Goal: Task Accomplishment & Management: Complete application form

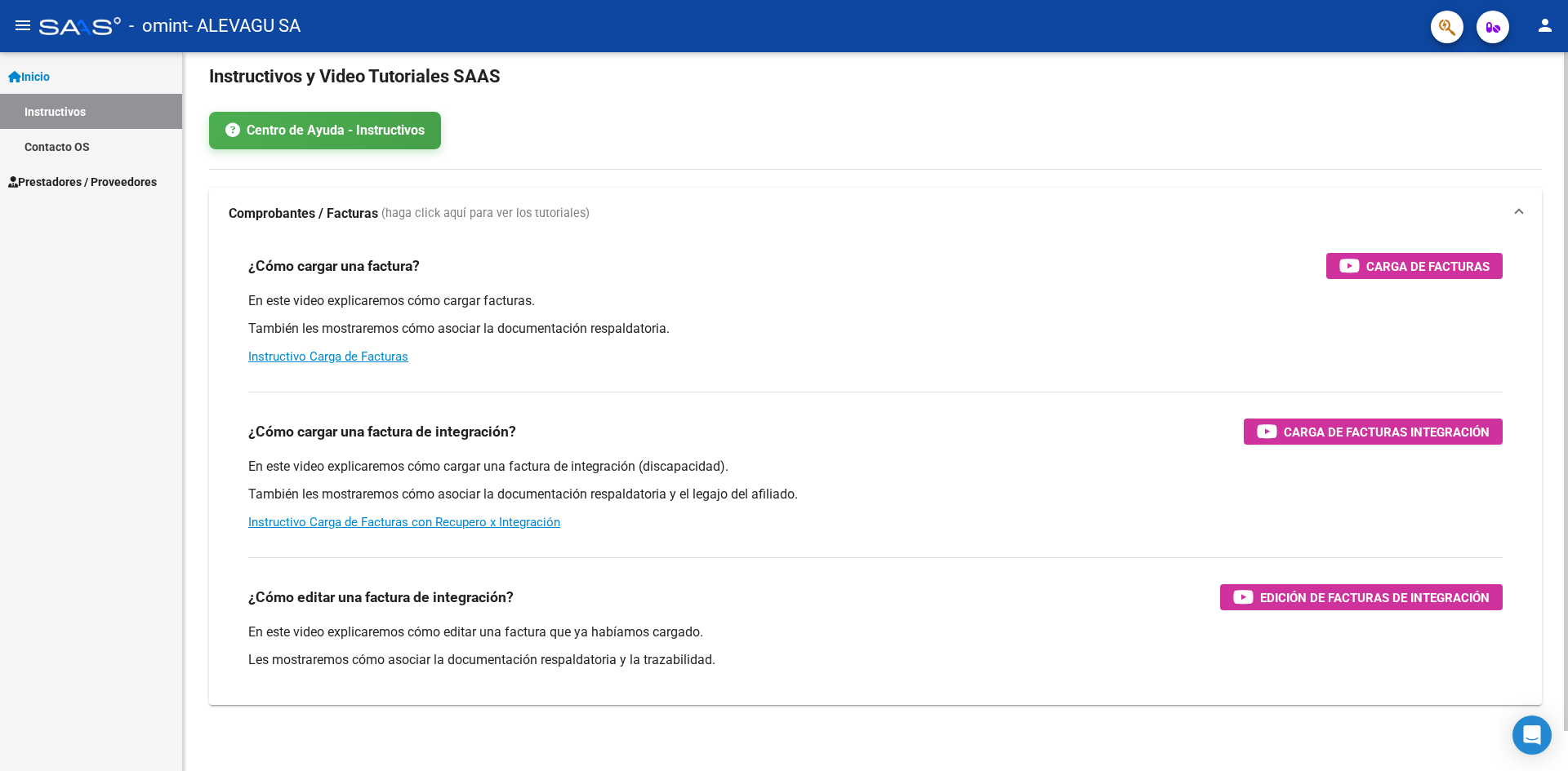
scroll to position [43, 0]
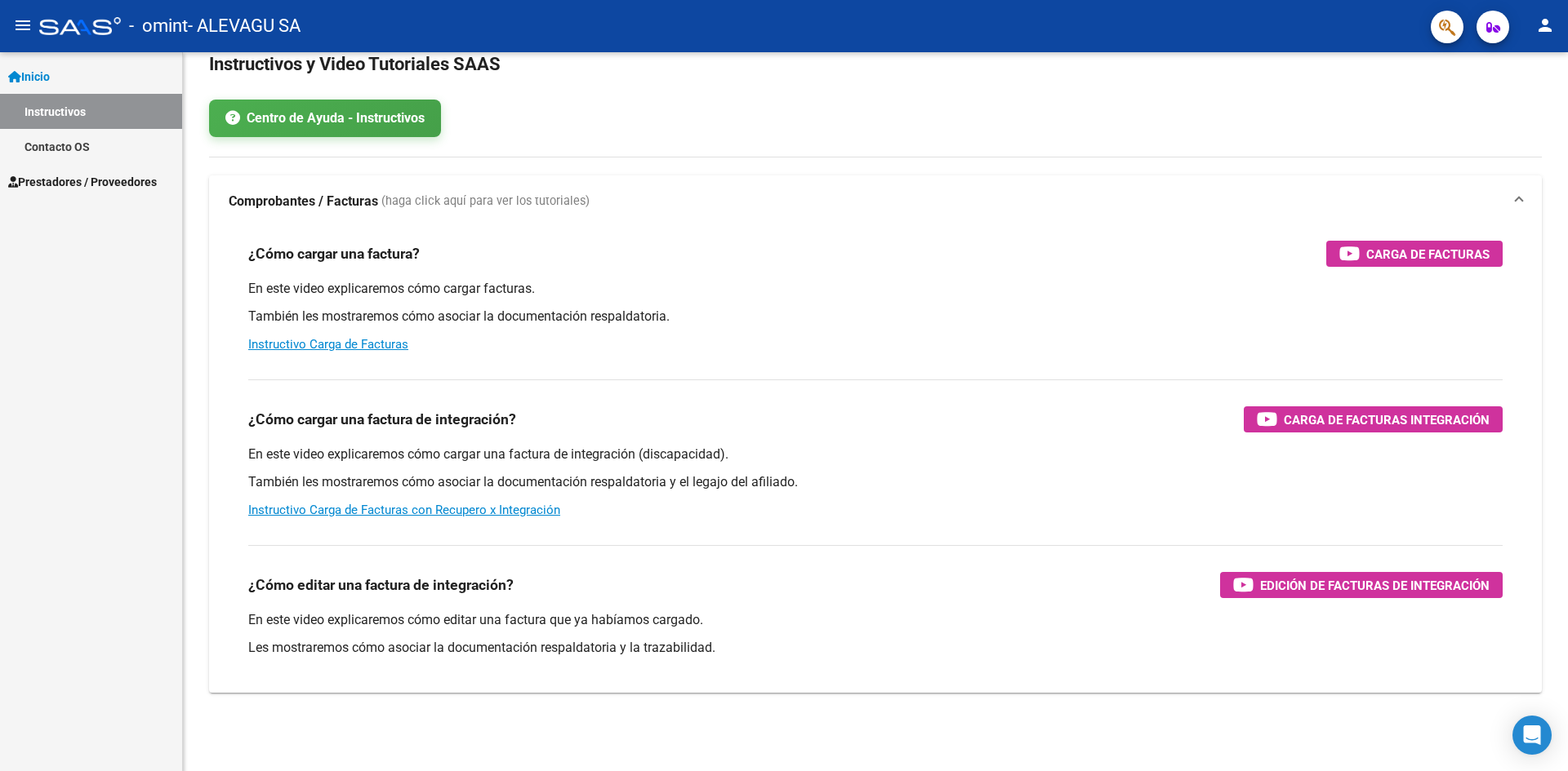
click at [84, 187] on span "Prestadores / Proveedores" at bounding box center [83, 181] width 149 height 18
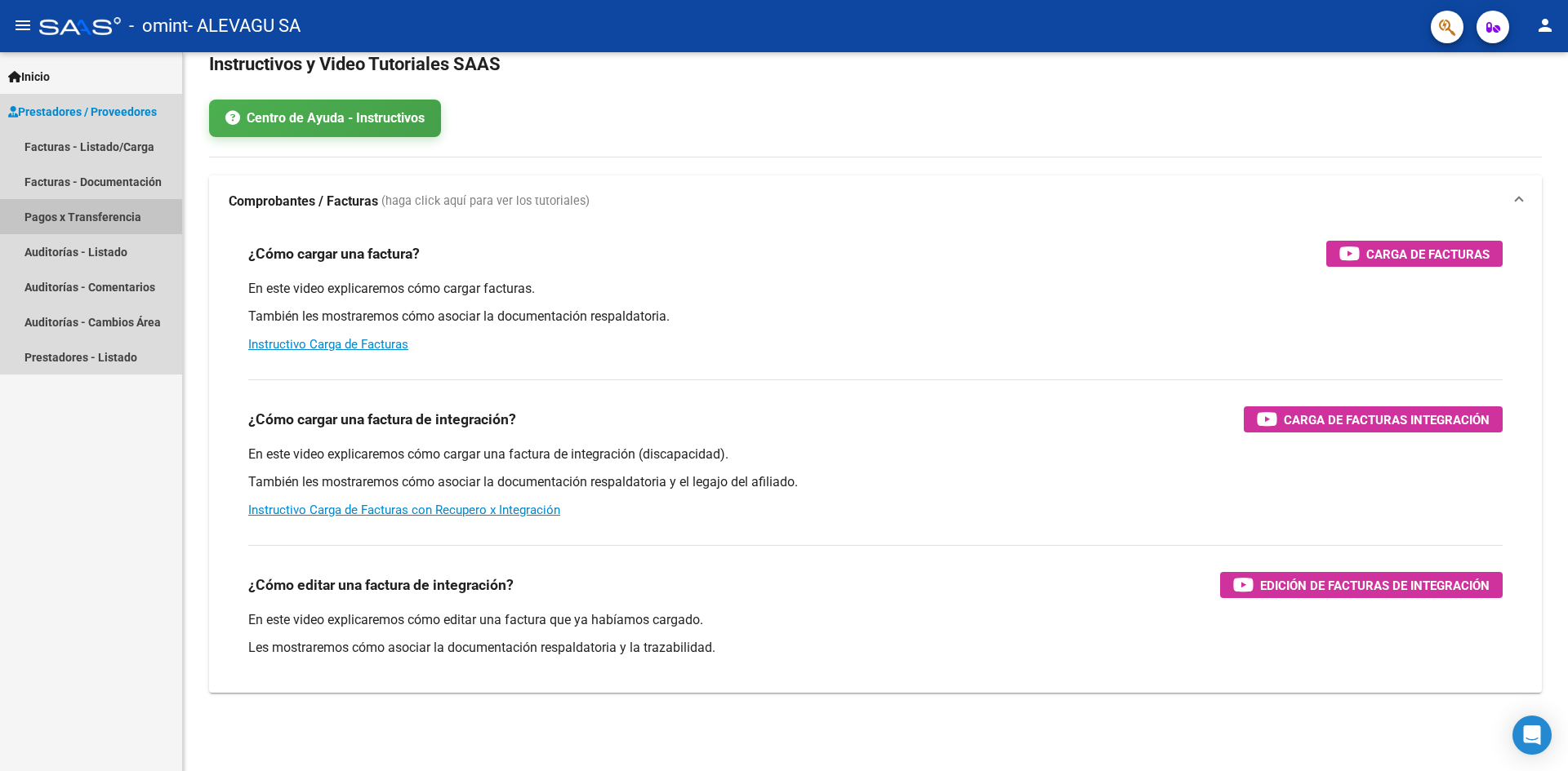
click at [125, 218] on link "Pagos x Transferencia" at bounding box center [91, 216] width 182 height 35
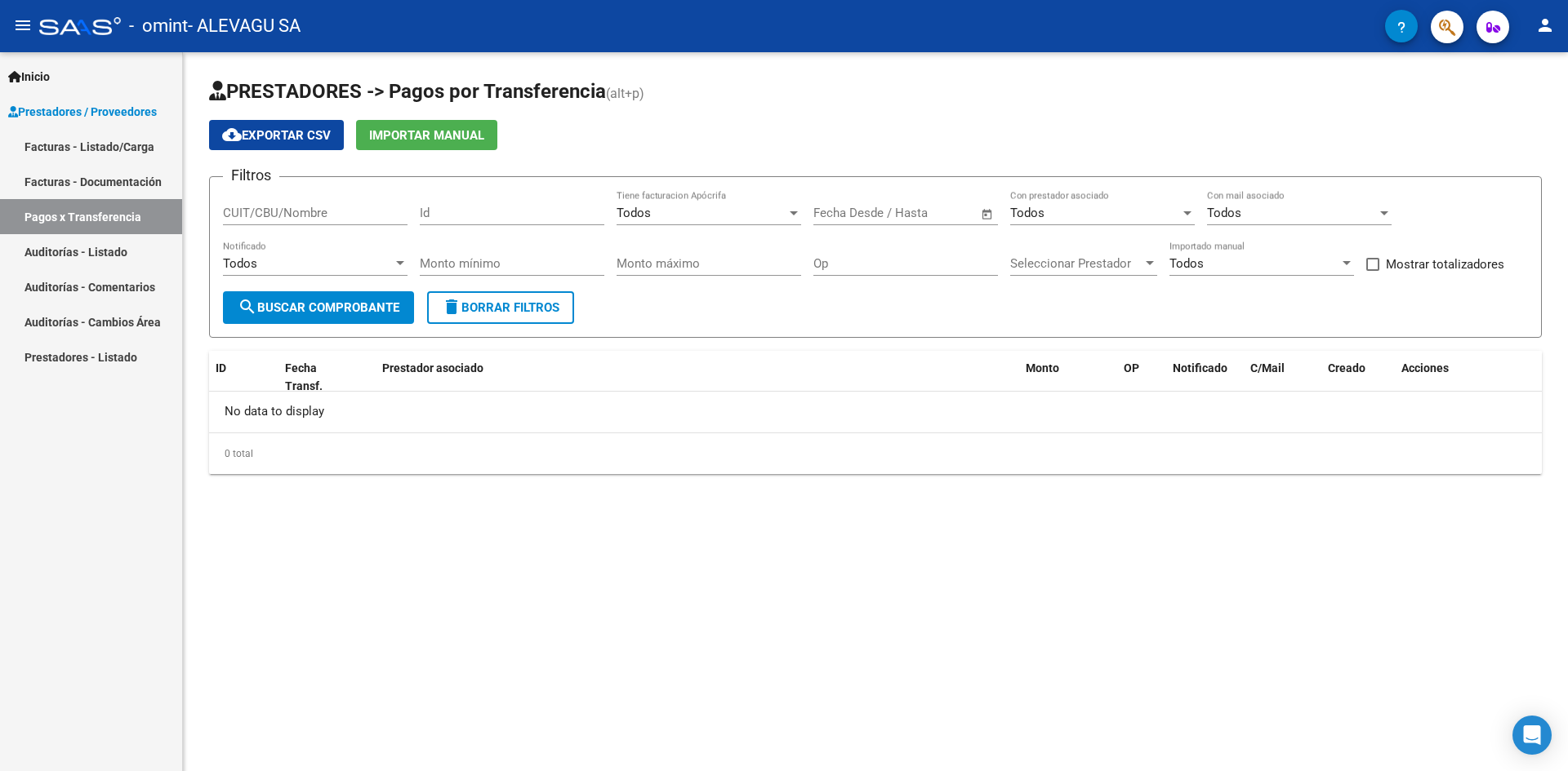
click at [114, 149] on link "Facturas - Listado/Carga" at bounding box center [91, 146] width 182 height 35
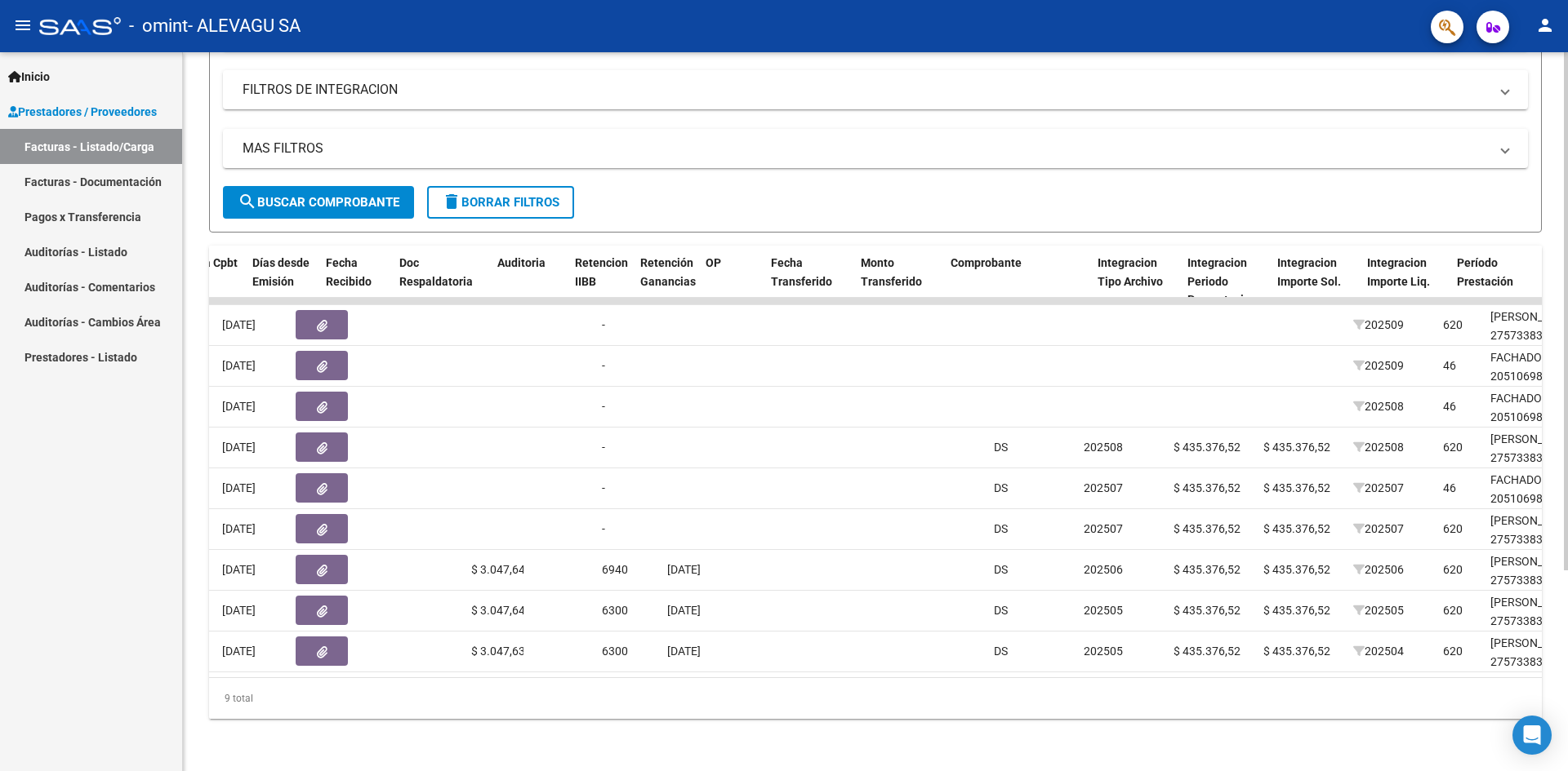
scroll to position [0, 871]
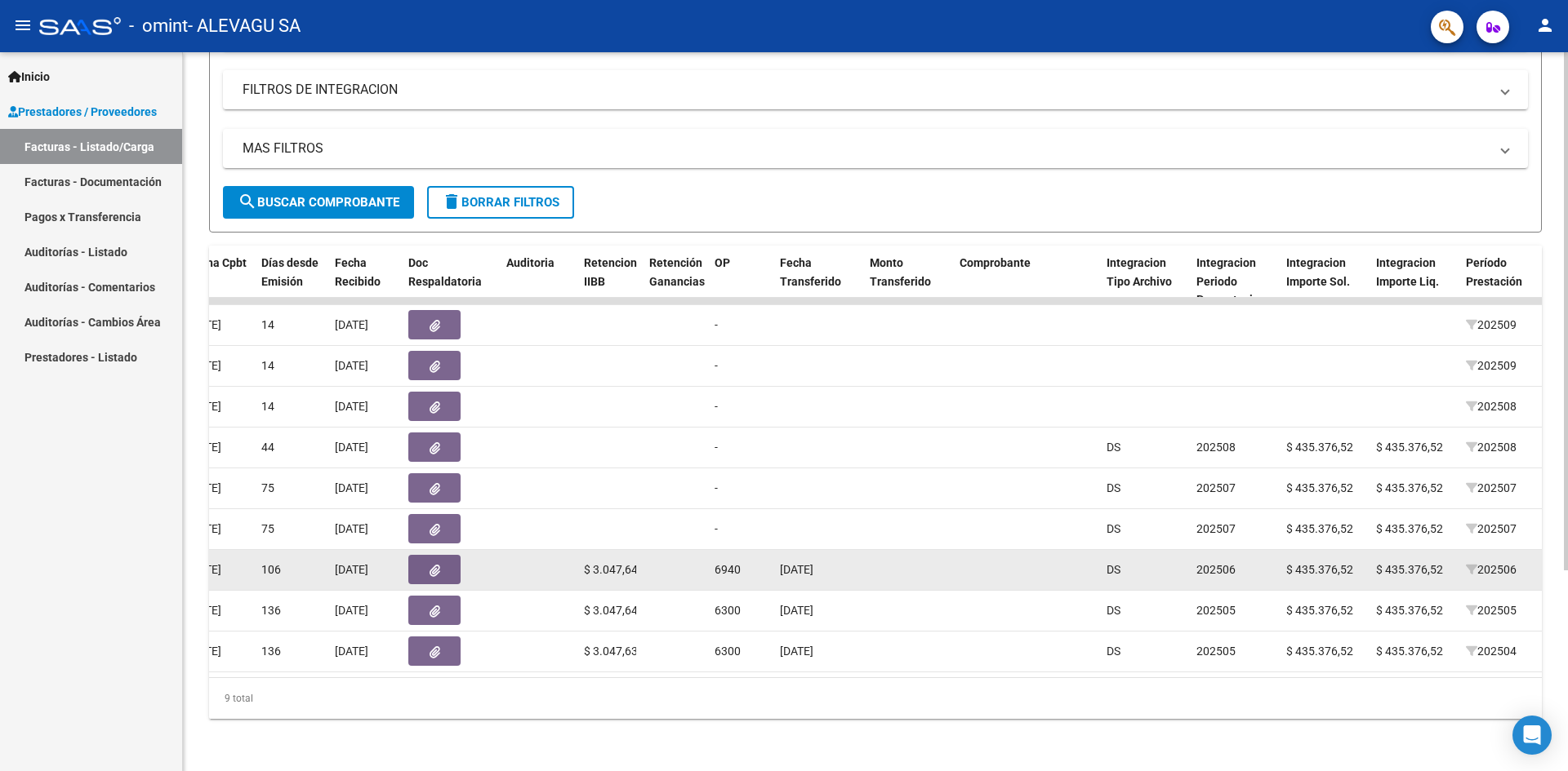
click at [437, 565] on icon "button" at bounding box center [435, 571] width 10 height 12
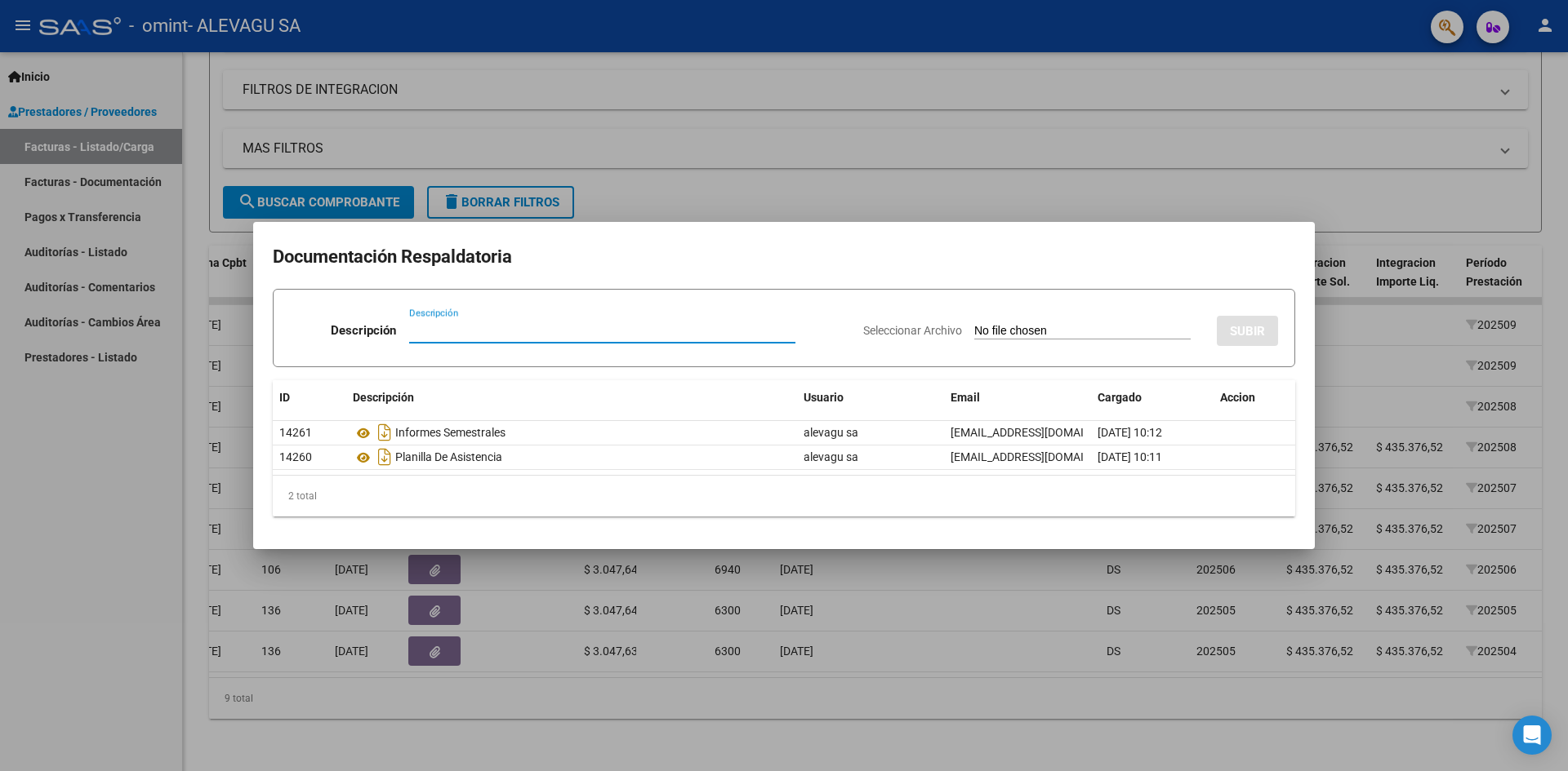
click at [1194, 686] on div at bounding box center [784, 385] width 1568 height 771
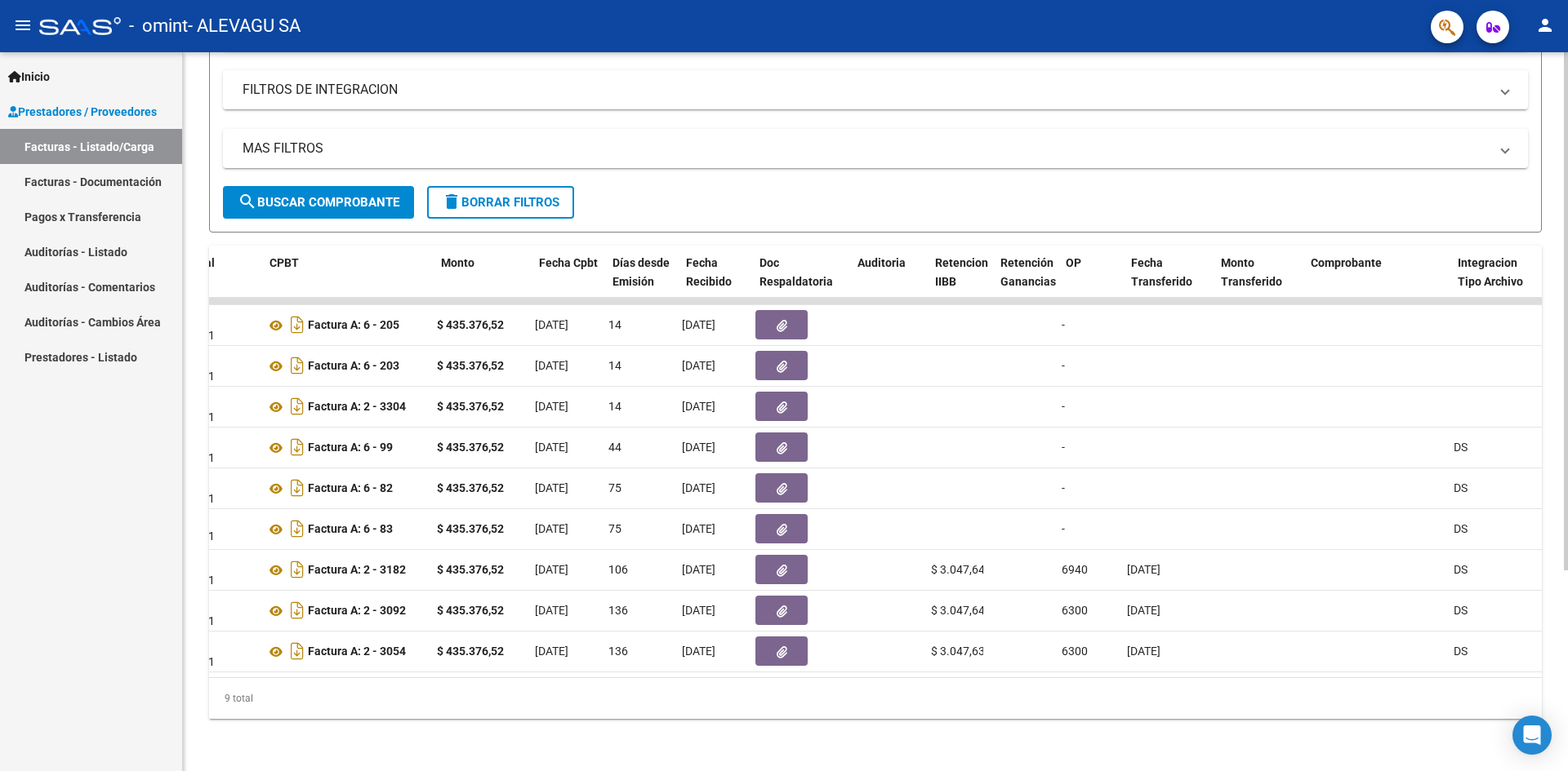
scroll to position [0, 496]
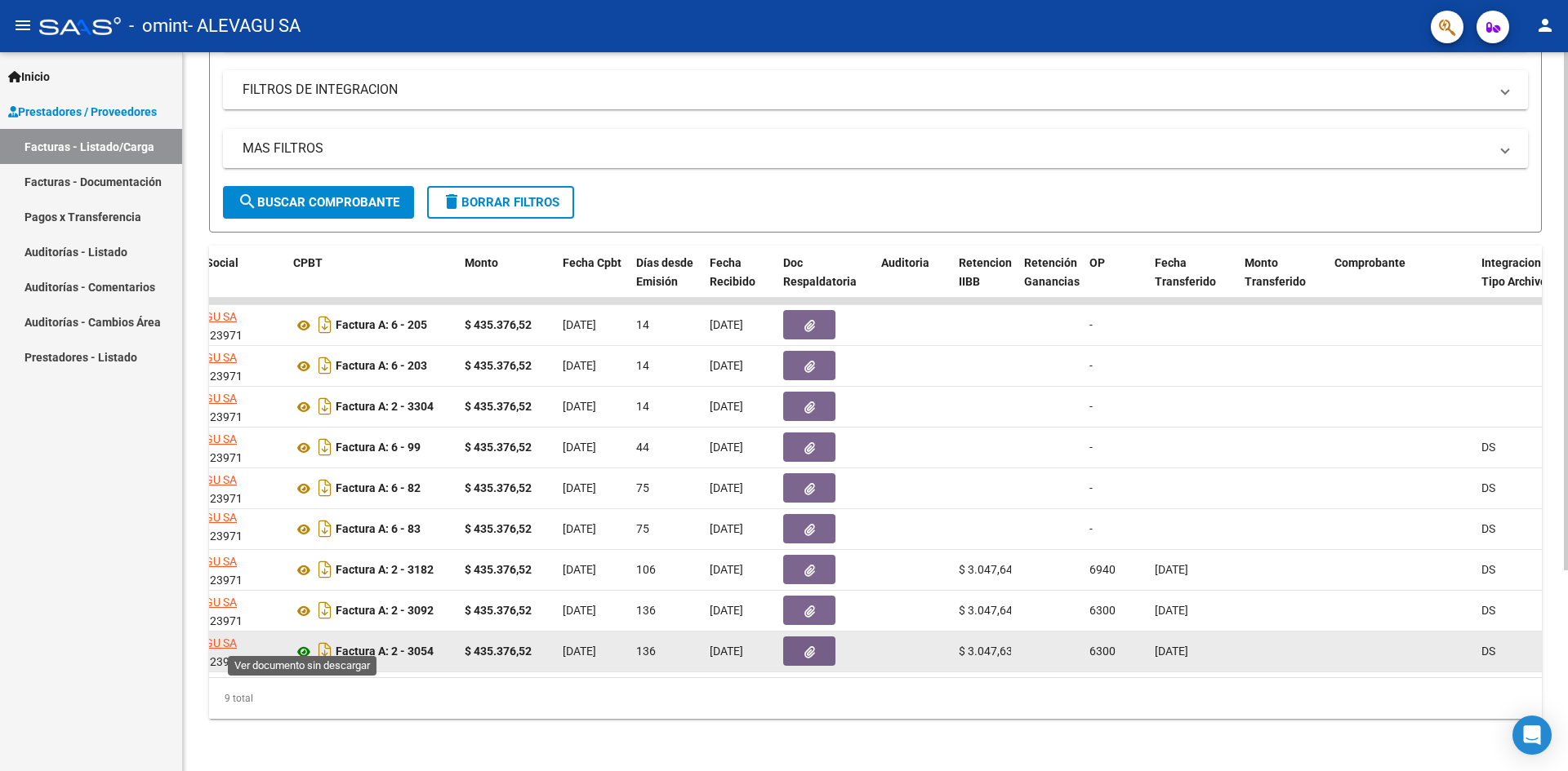
click at [305, 643] on icon at bounding box center [303, 652] width 21 height 20
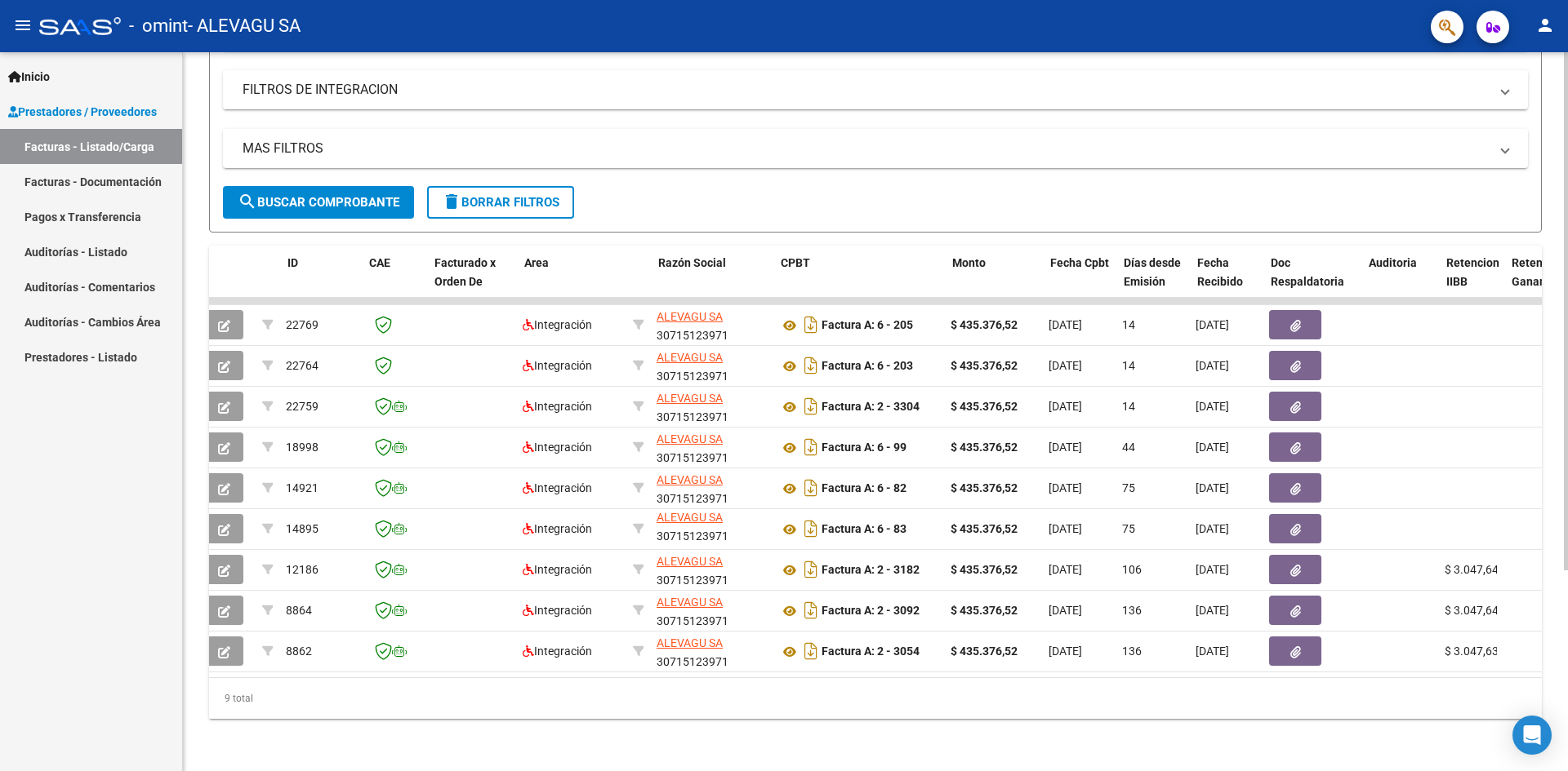
scroll to position [0, 0]
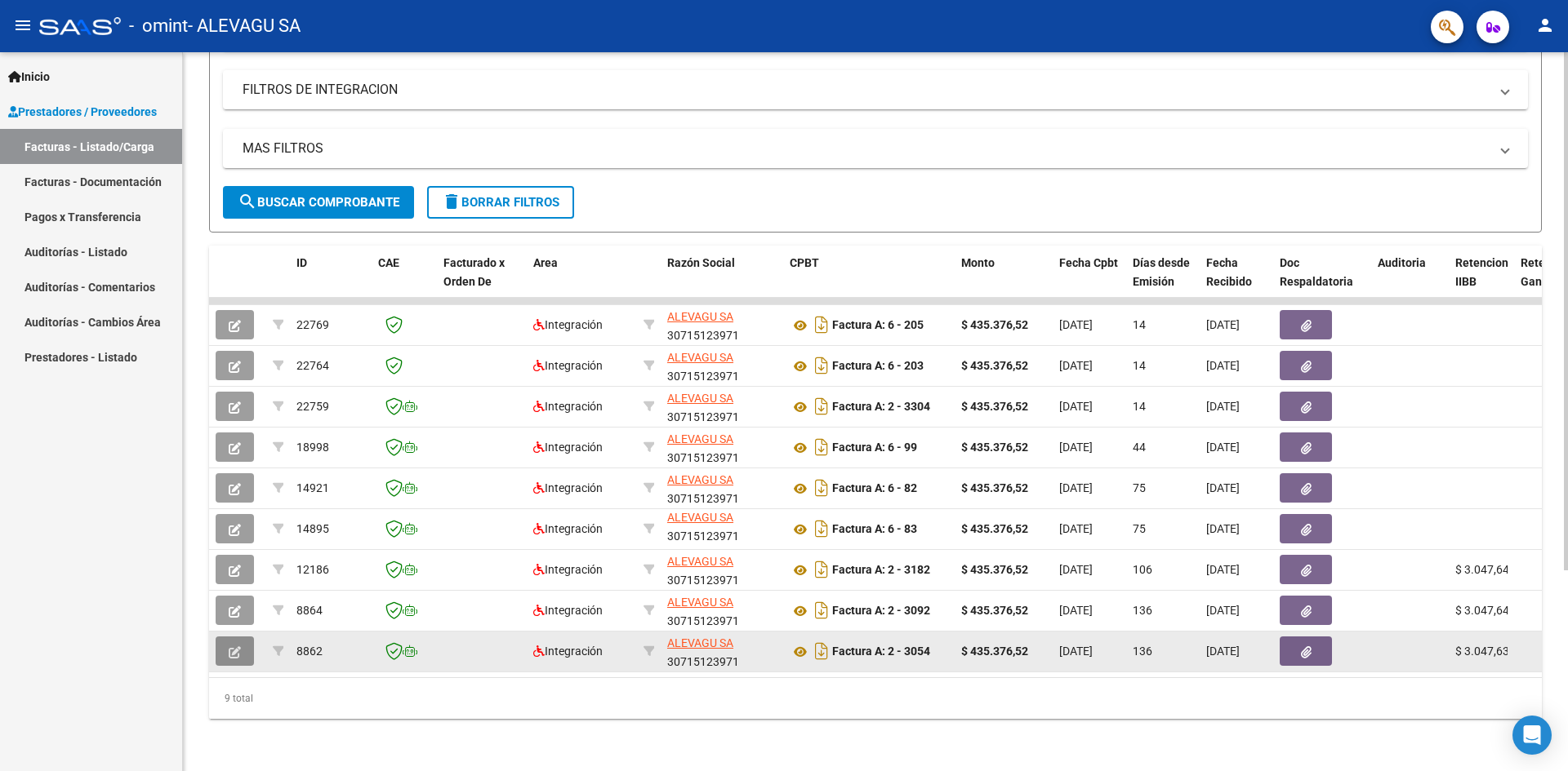
click at [240, 647] on icon "button" at bounding box center [235, 653] width 12 height 12
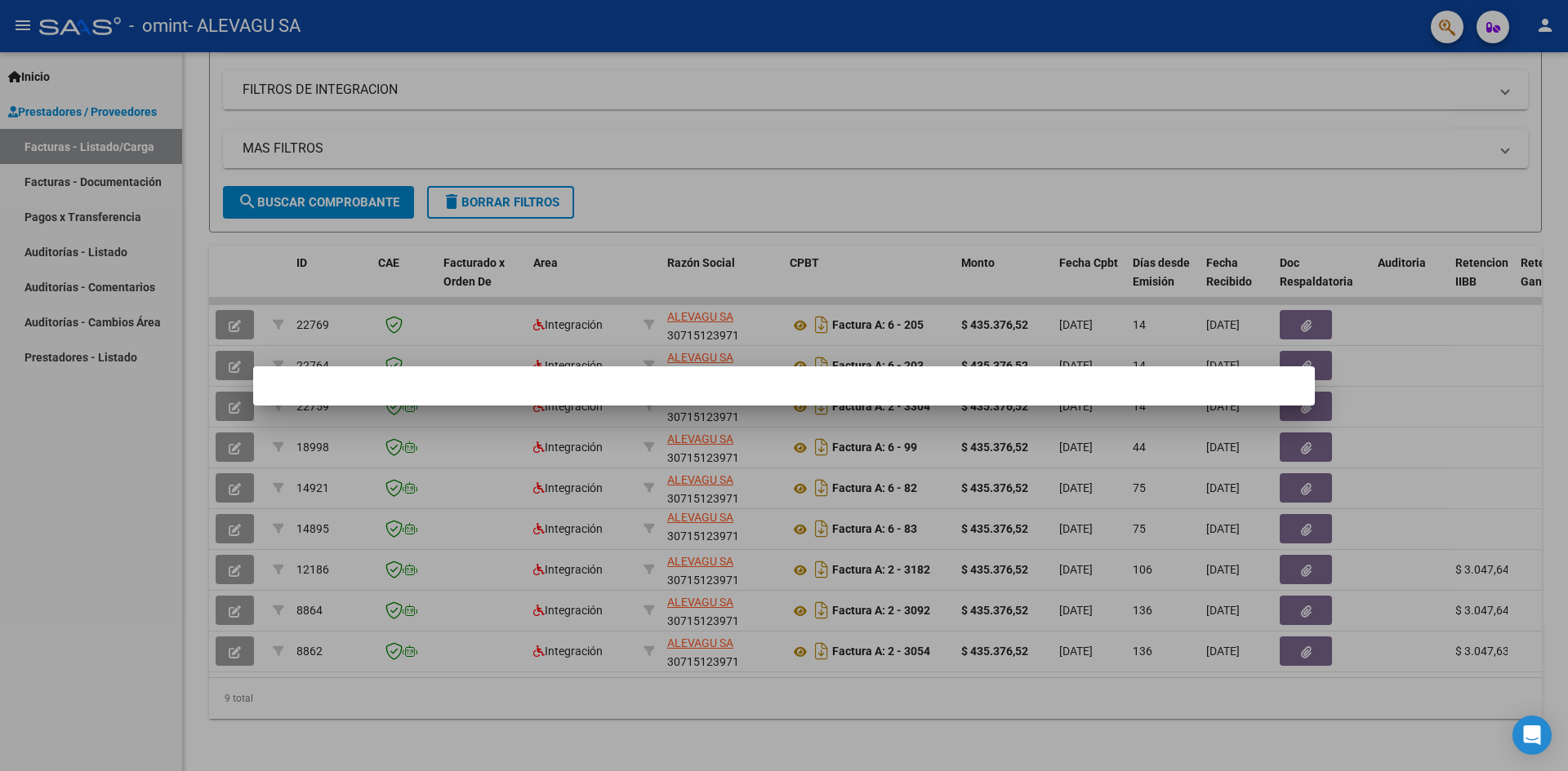
click at [240, 640] on div at bounding box center [784, 385] width 1568 height 771
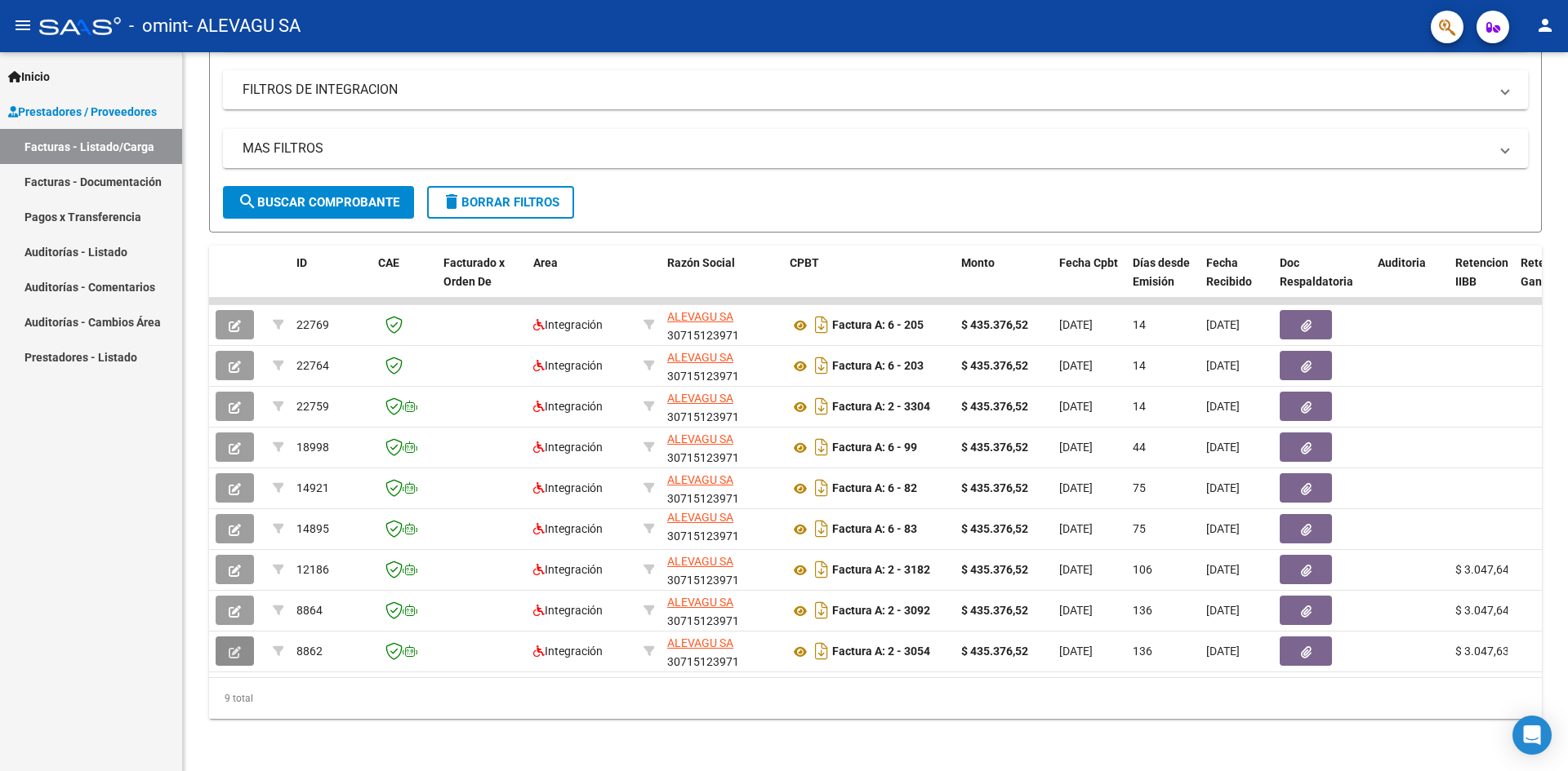
click at [240, 647] on icon "button" at bounding box center [235, 653] width 12 height 12
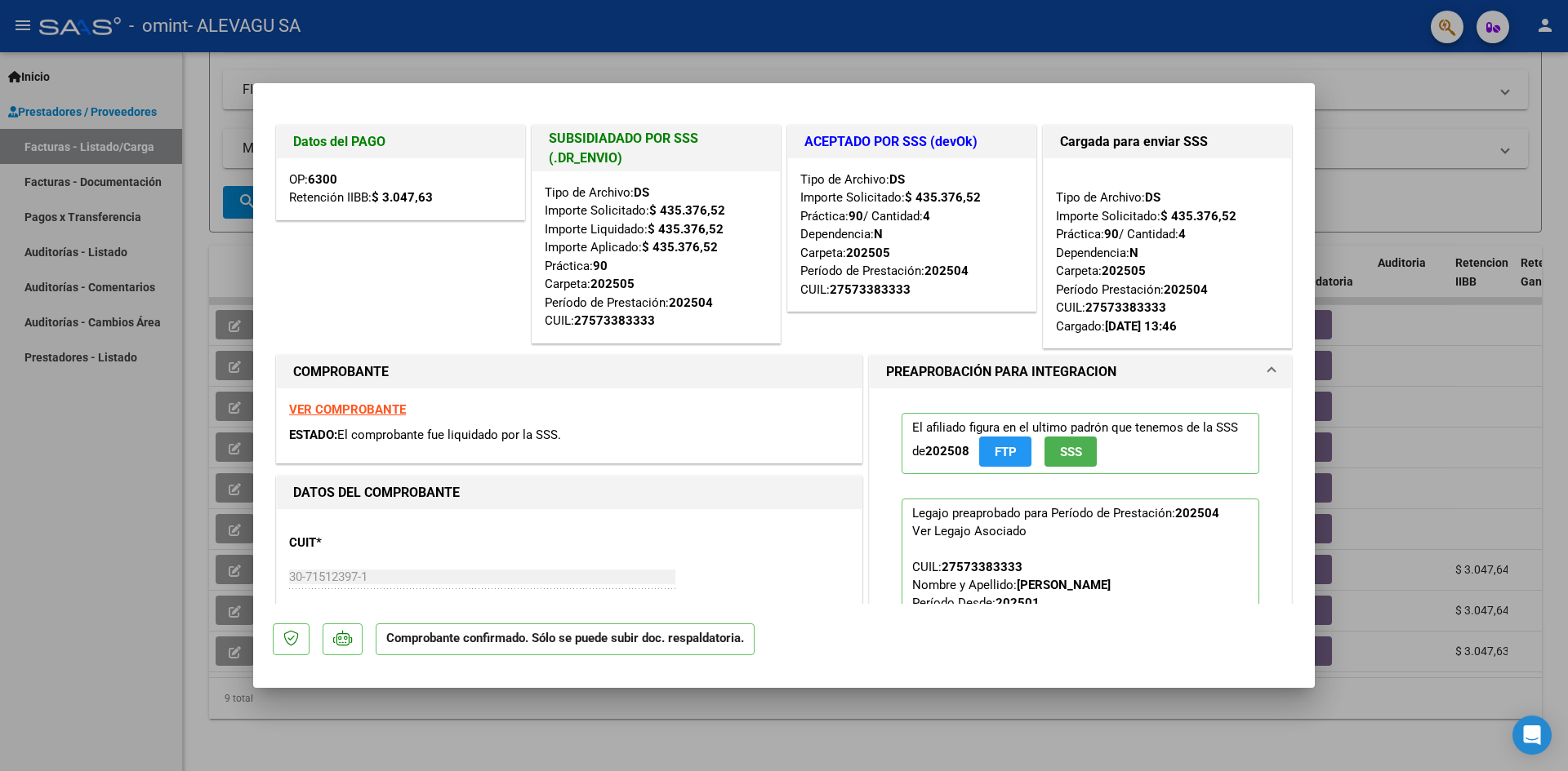
drag, startPoint x: 316, startPoint y: 179, endPoint x: 351, endPoint y: 179, distance: 35.0
click at [351, 179] on div "OP: 6300 Retención IIBB: $ 3.047,63" at bounding box center [400, 189] width 247 height 62
drag, startPoint x: 382, startPoint y: 199, endPoint x: 446, endPoint y: 195, distance: 64.1
click at [446, 195] on div "OP: 6300 Retención IIBB: $ 3.047,63" at bounding box center [400, 189] width 247 height 62
click at [390, 406] on strong "VER COMPROBANTE" at bounding box center [347, 409] width 116 height 15
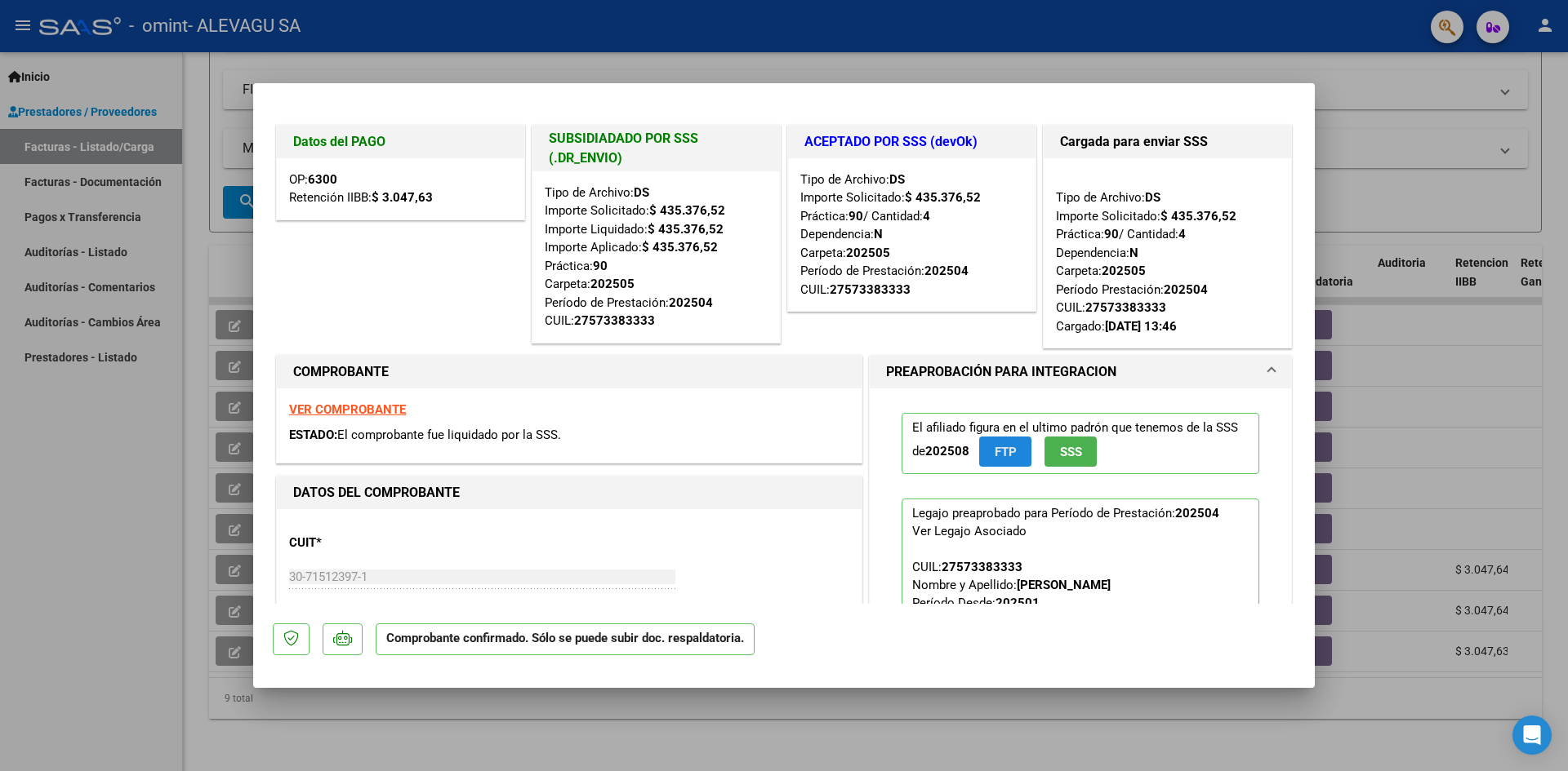
click at [1001, 461] on button "FTP" at bounding box center [1005, 451] width 52 height 30
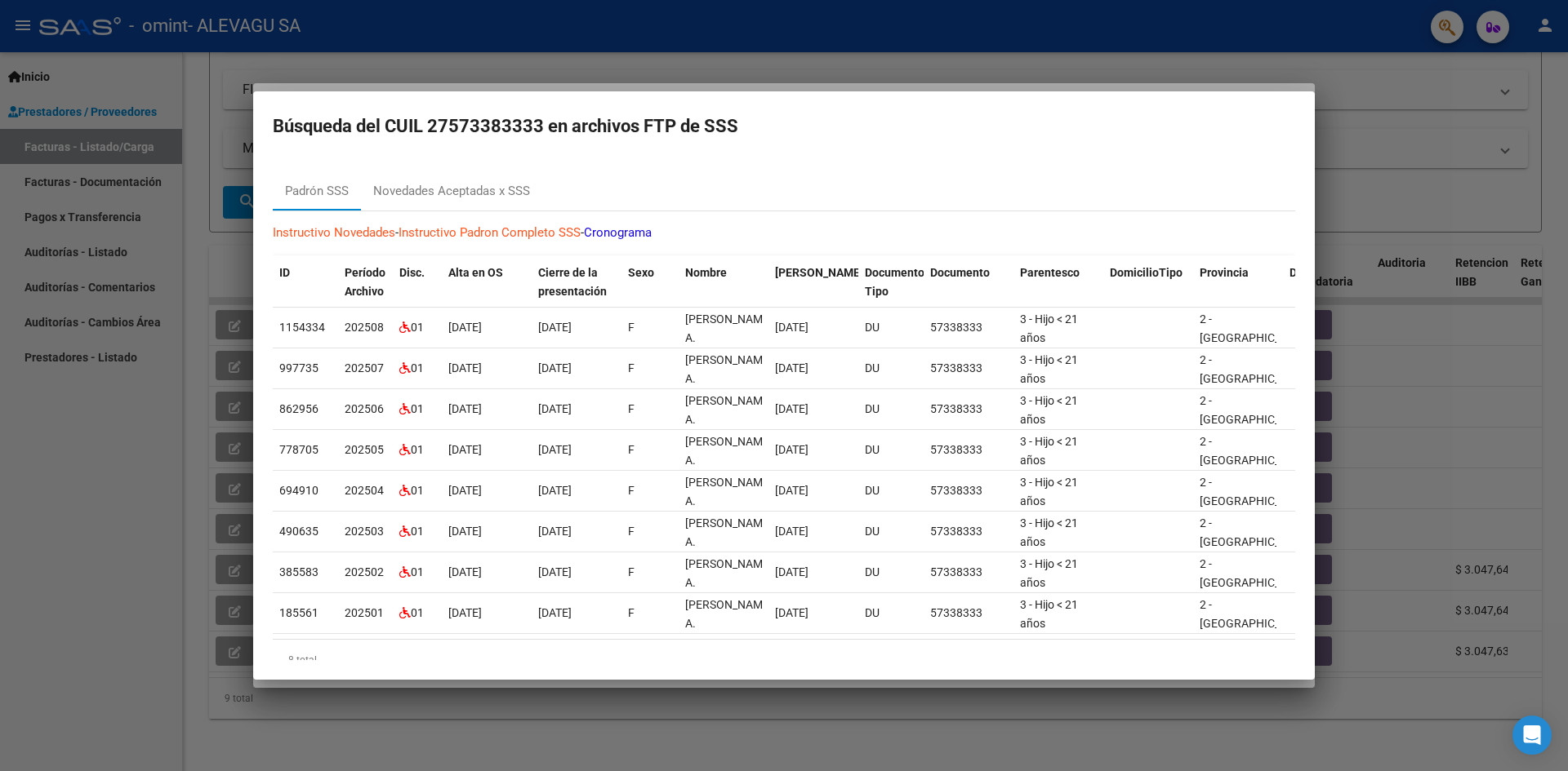
drag, startPoint x: 1478, startPoint y: 381, endPoint x: 1471, endPoint y: 371, distance: 12.2
click at [1479, 381] on div at bounding box center [784, 385] width 1568 height 771
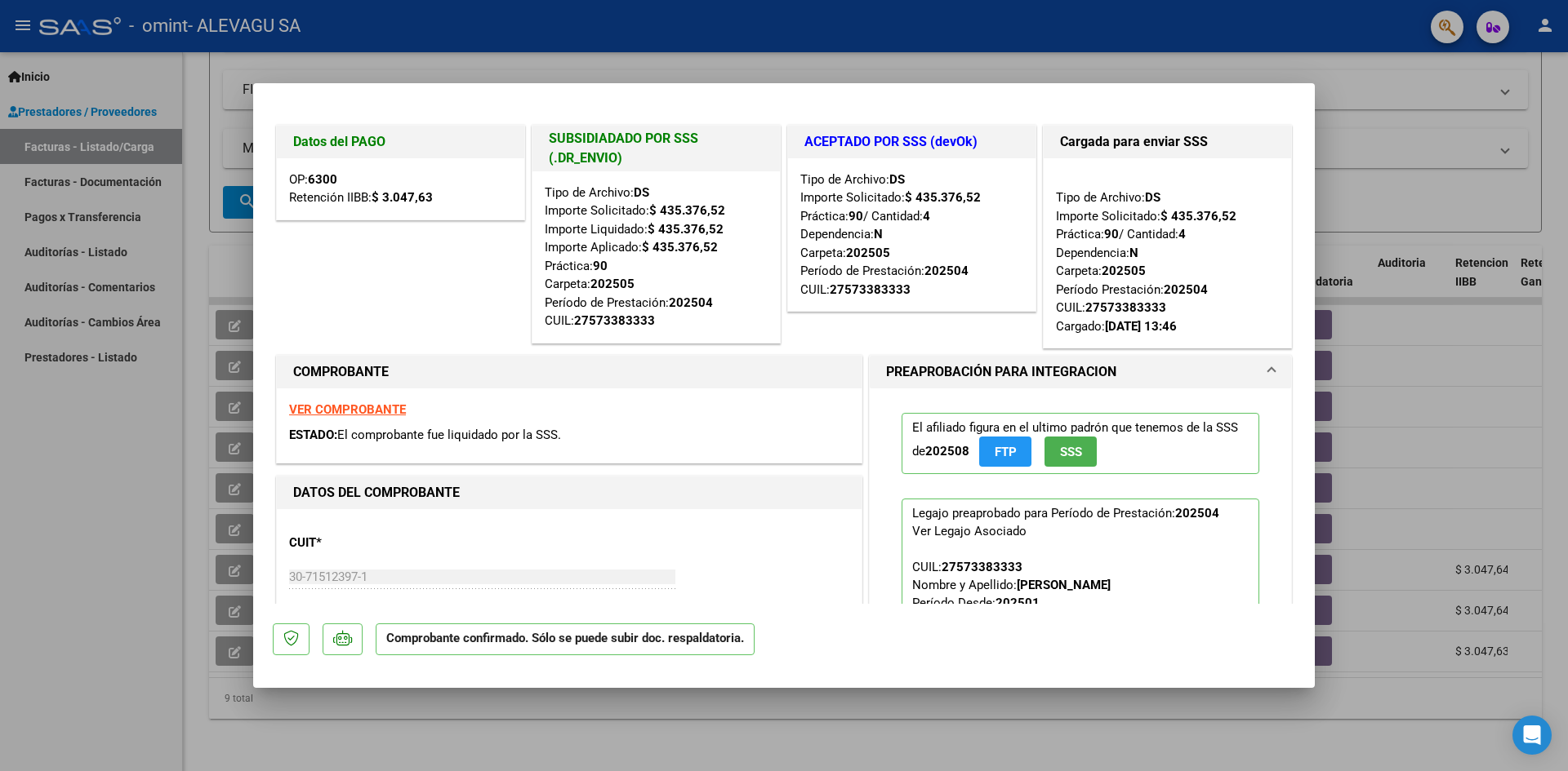
click at [333, 191] on span "Retención IIBB: $ 3.047,63" at bounding box center [361, 197] width 144 height 15
click at [352, 133] on h1 "Datos del PAGO" at bounding box center [400, 142] width 215 height 20
click at [692, 645] on p "Comprobante confirmado. Sólo se puede subir doc. respaldatoria." at bounding box center [565, 639] width 379 height 32
type input "$ 0,00"
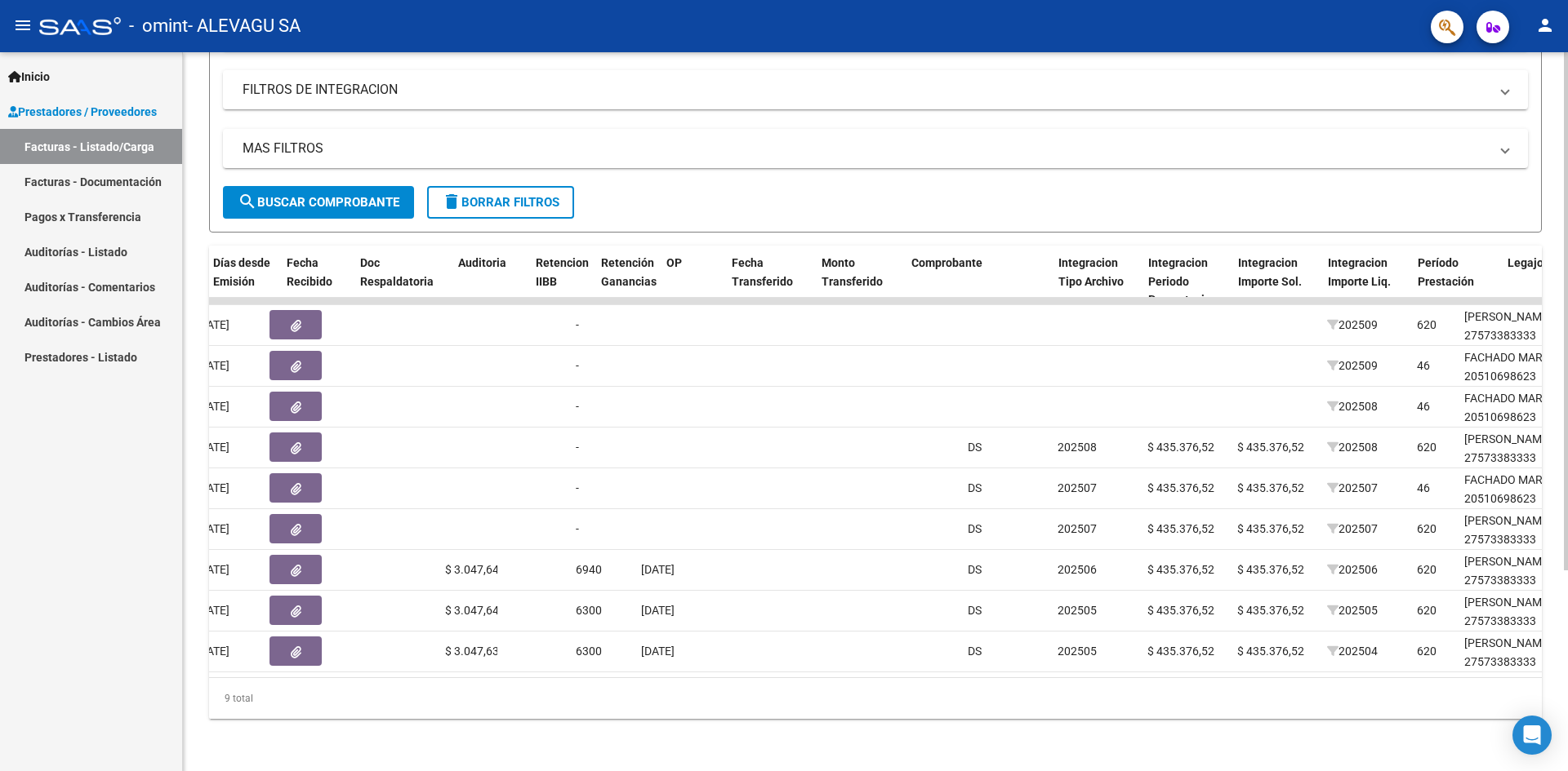
scroll to position [0, 901]
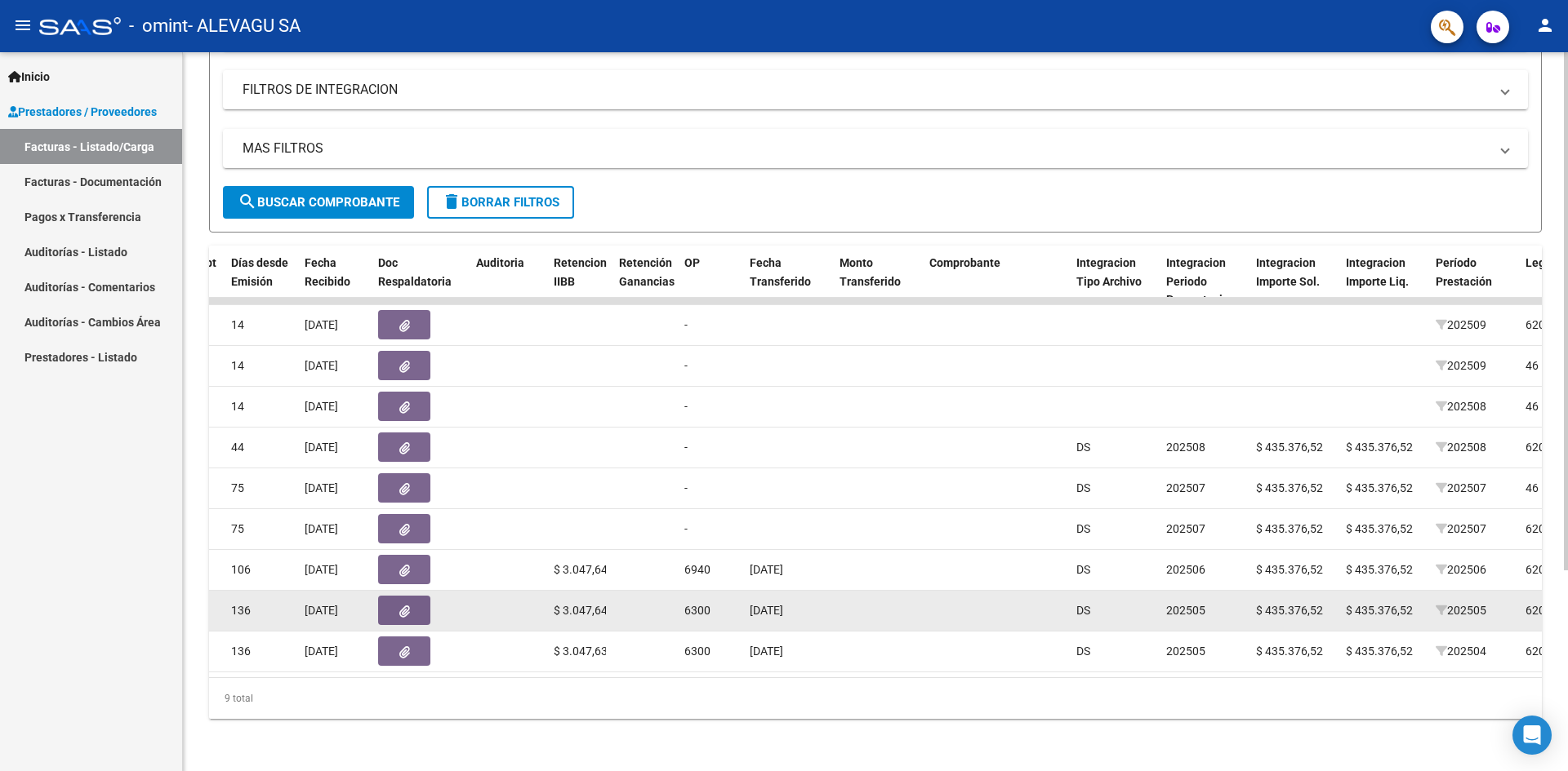
click at [231, 604] on span "136" at bounding box center [241, 610] width 20 height 13
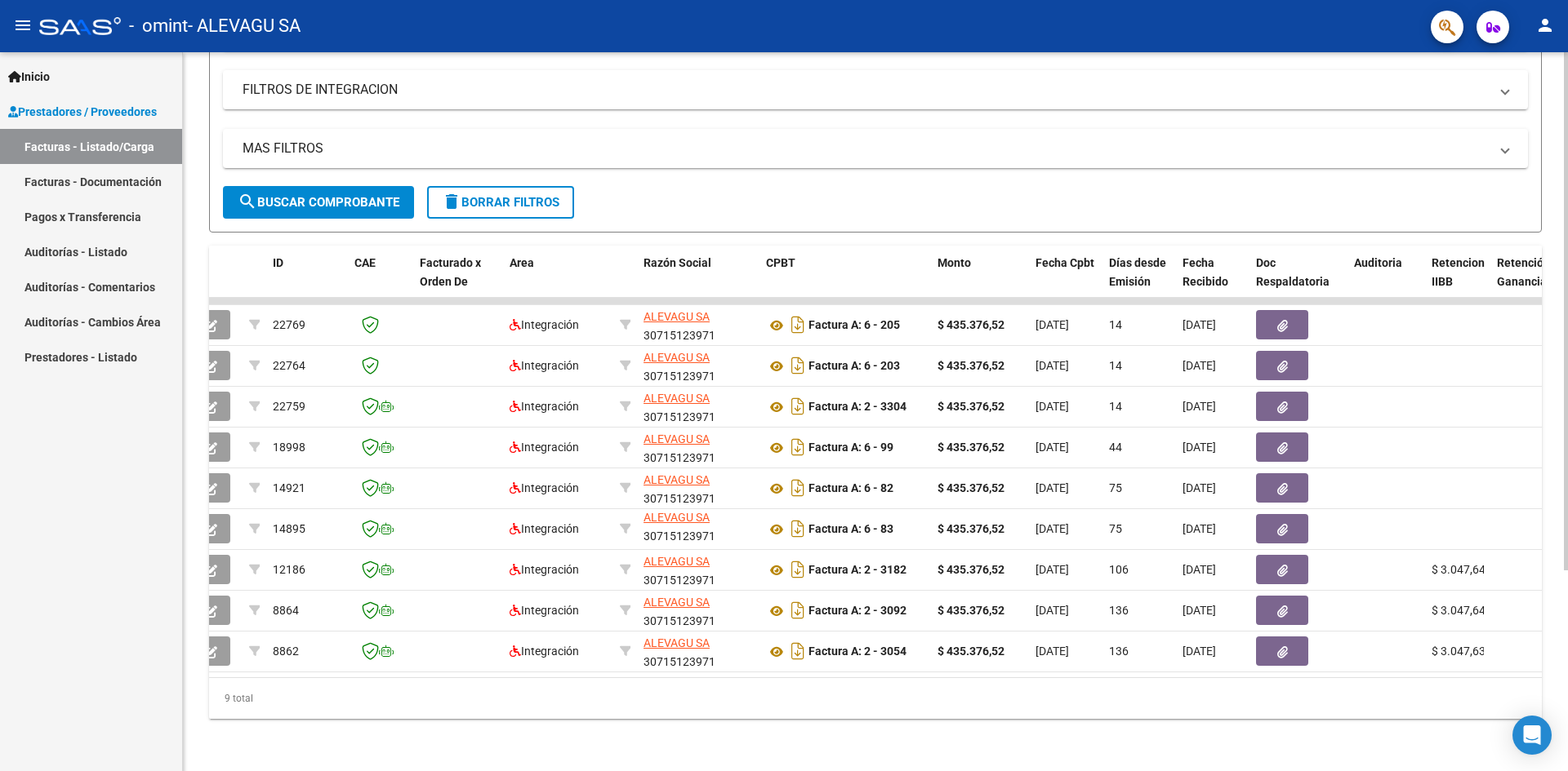
scroll to position [0, 0]
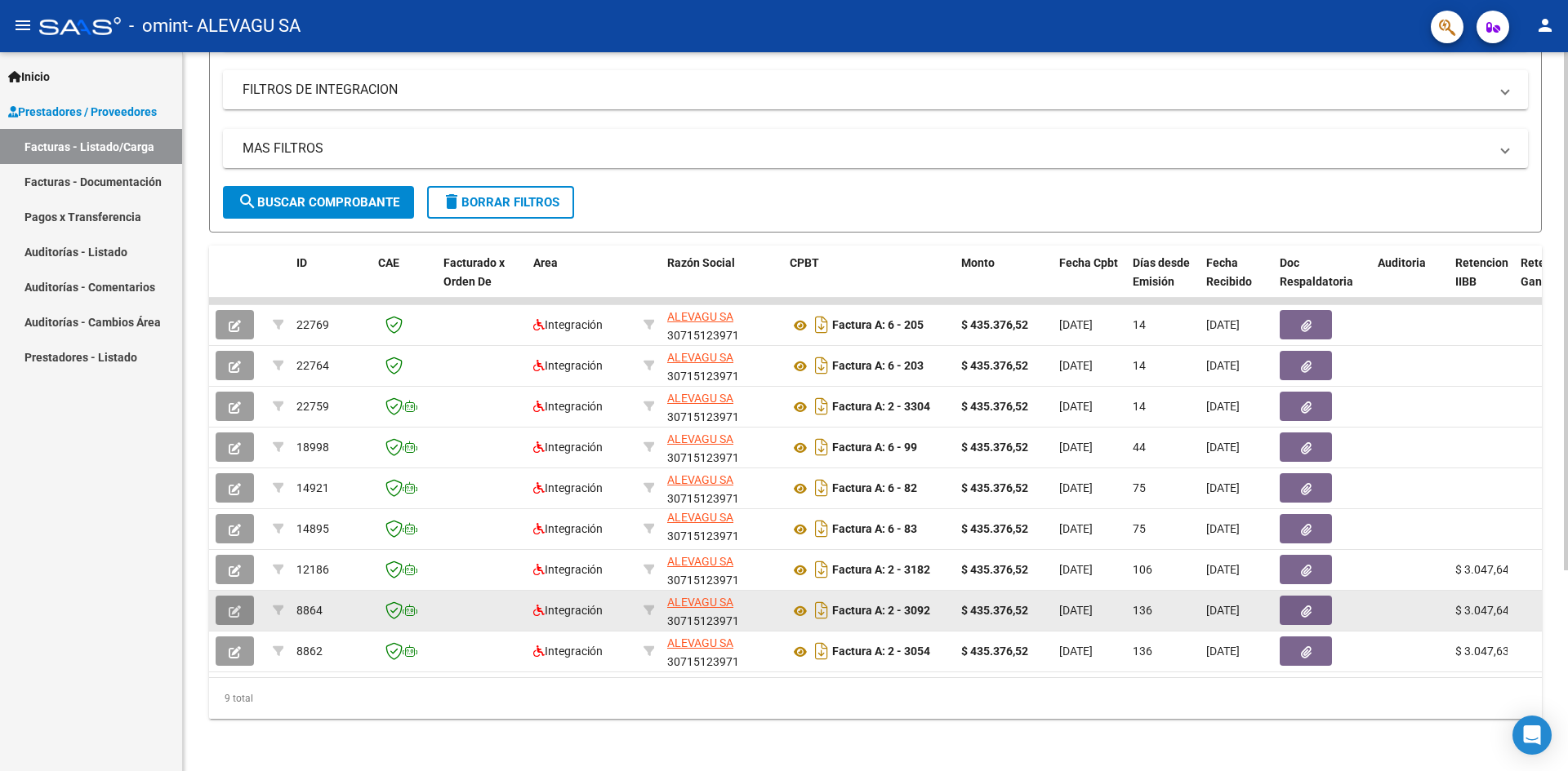
click at [234, 606] on icon "button" at bounding box center [235, 612] width 12 height 12
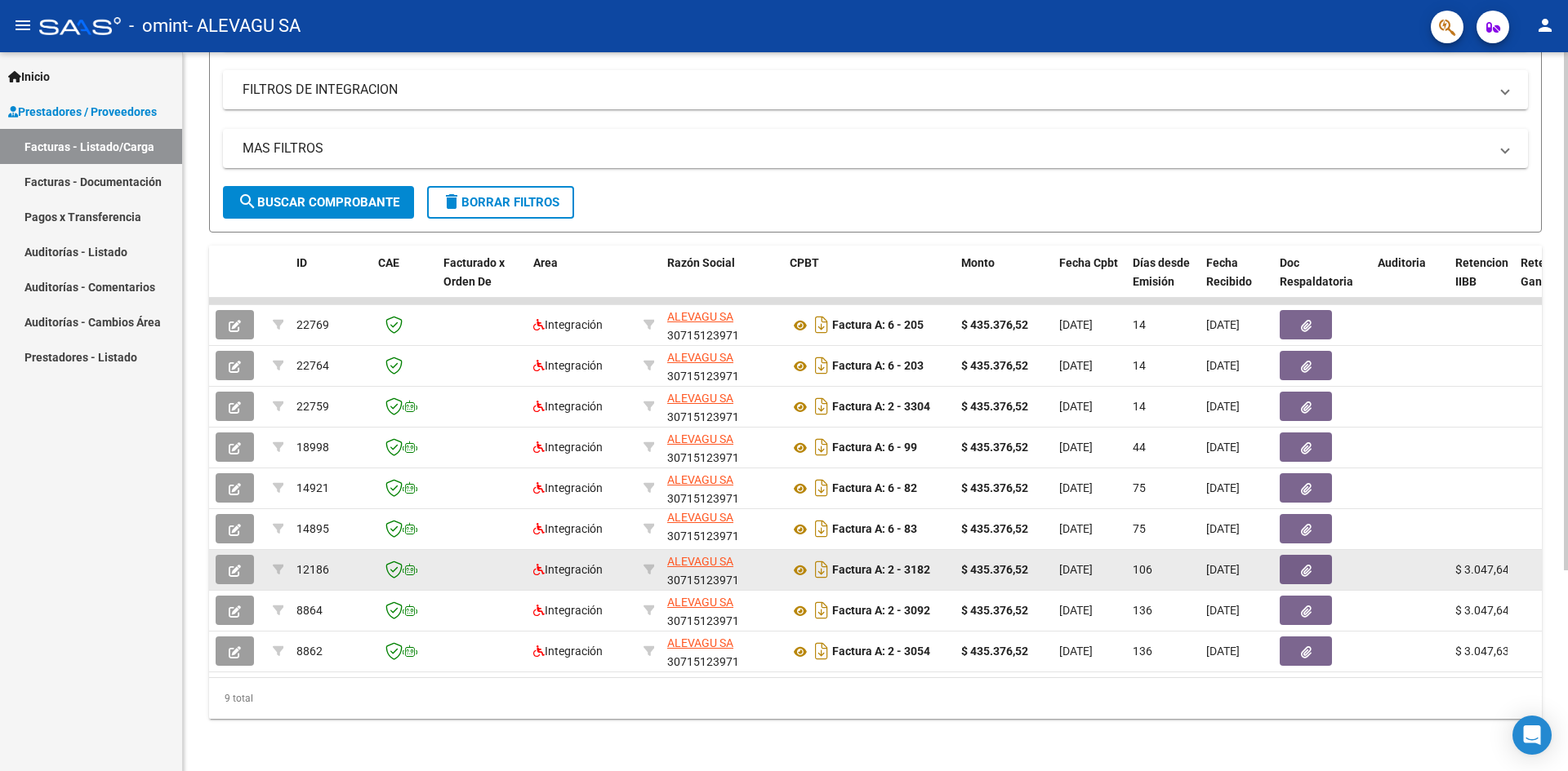
click at [1508, 561] on datatable-body-cell "$ 3.047,64" at bounding box center [1481, 570] width 65 height 40
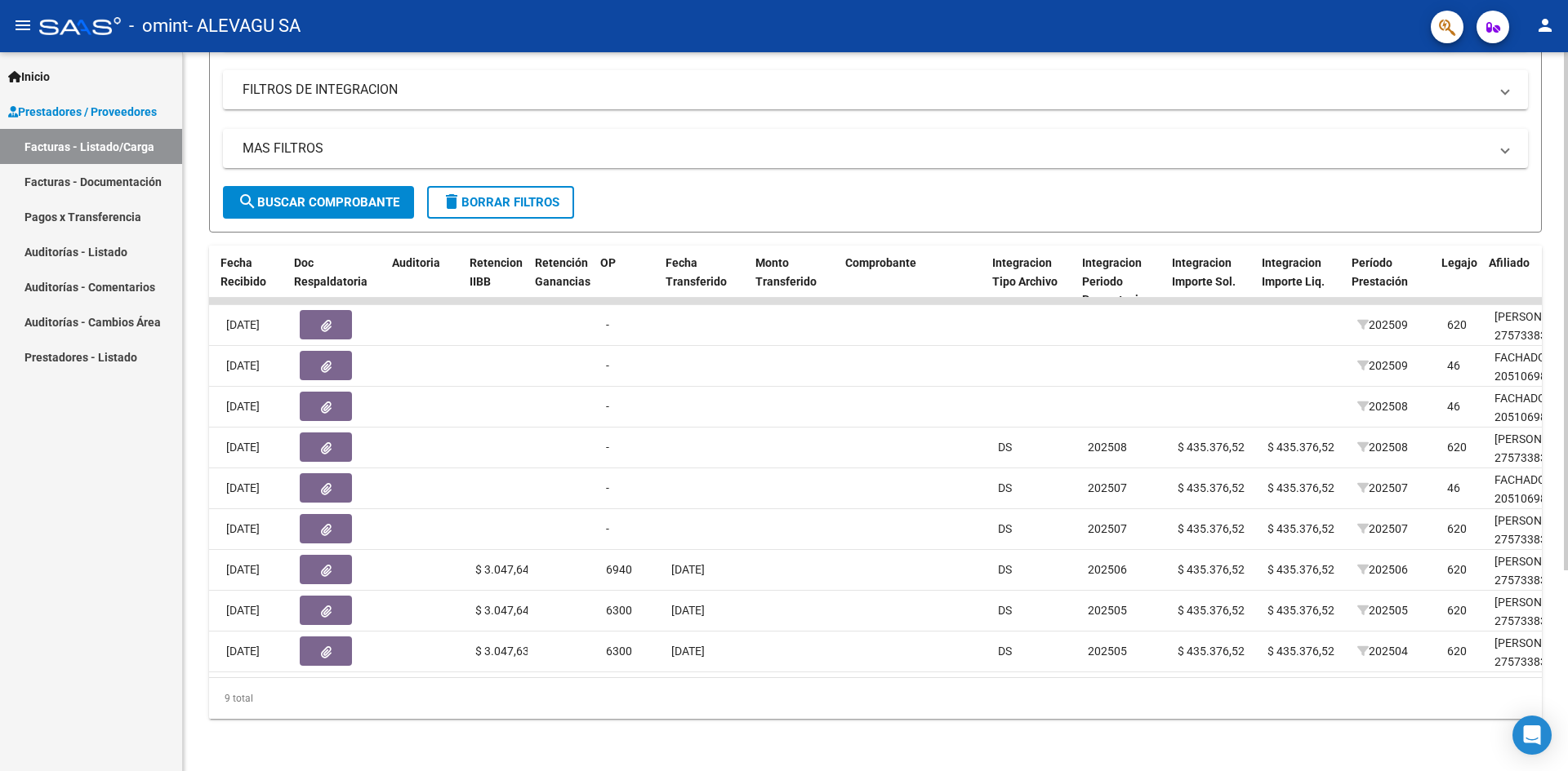
scroll to position [0, 985]
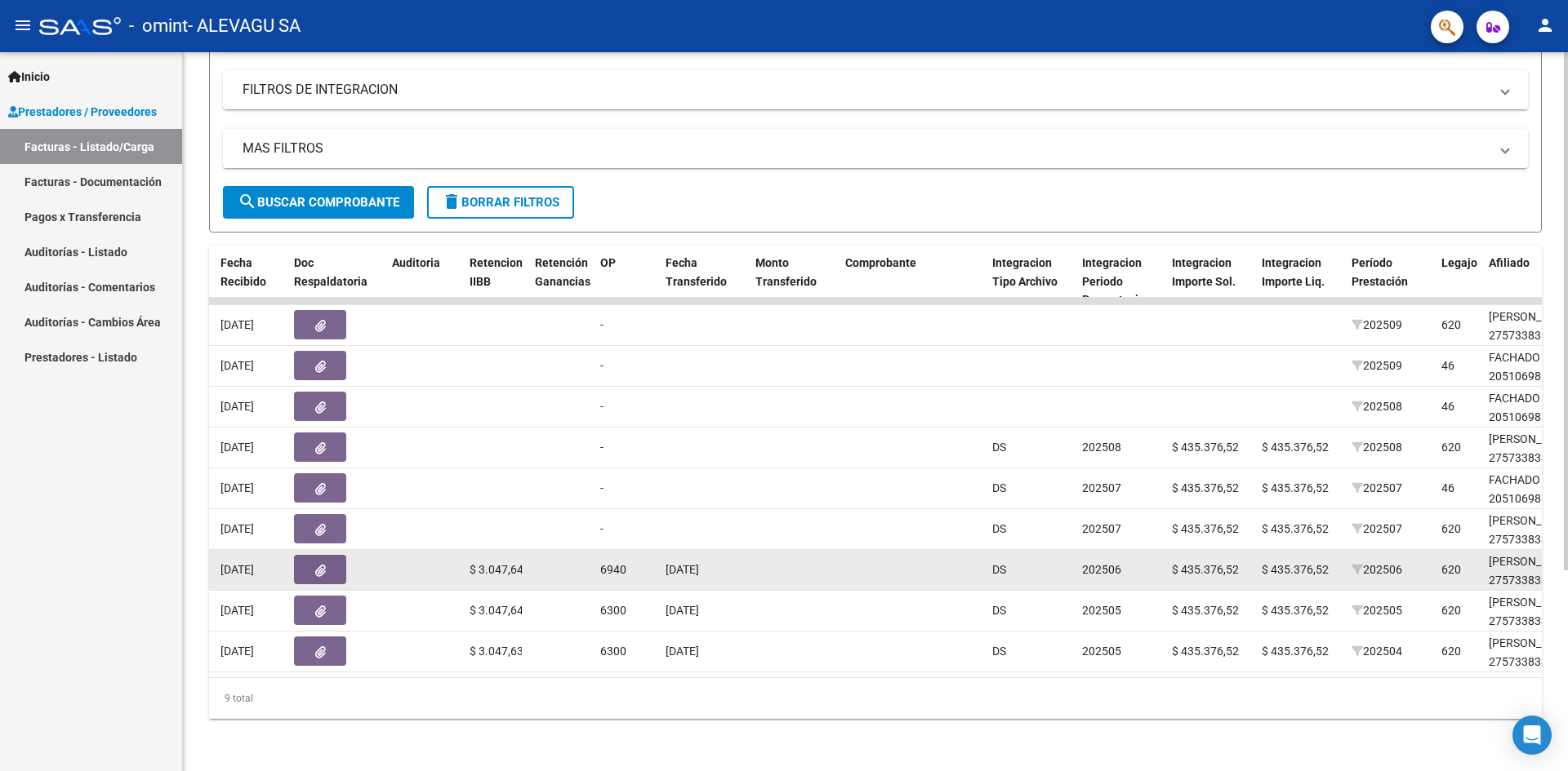
click at [240, 563] on span "[DATE]" at bounding box center [237, 569] width 33 height 13
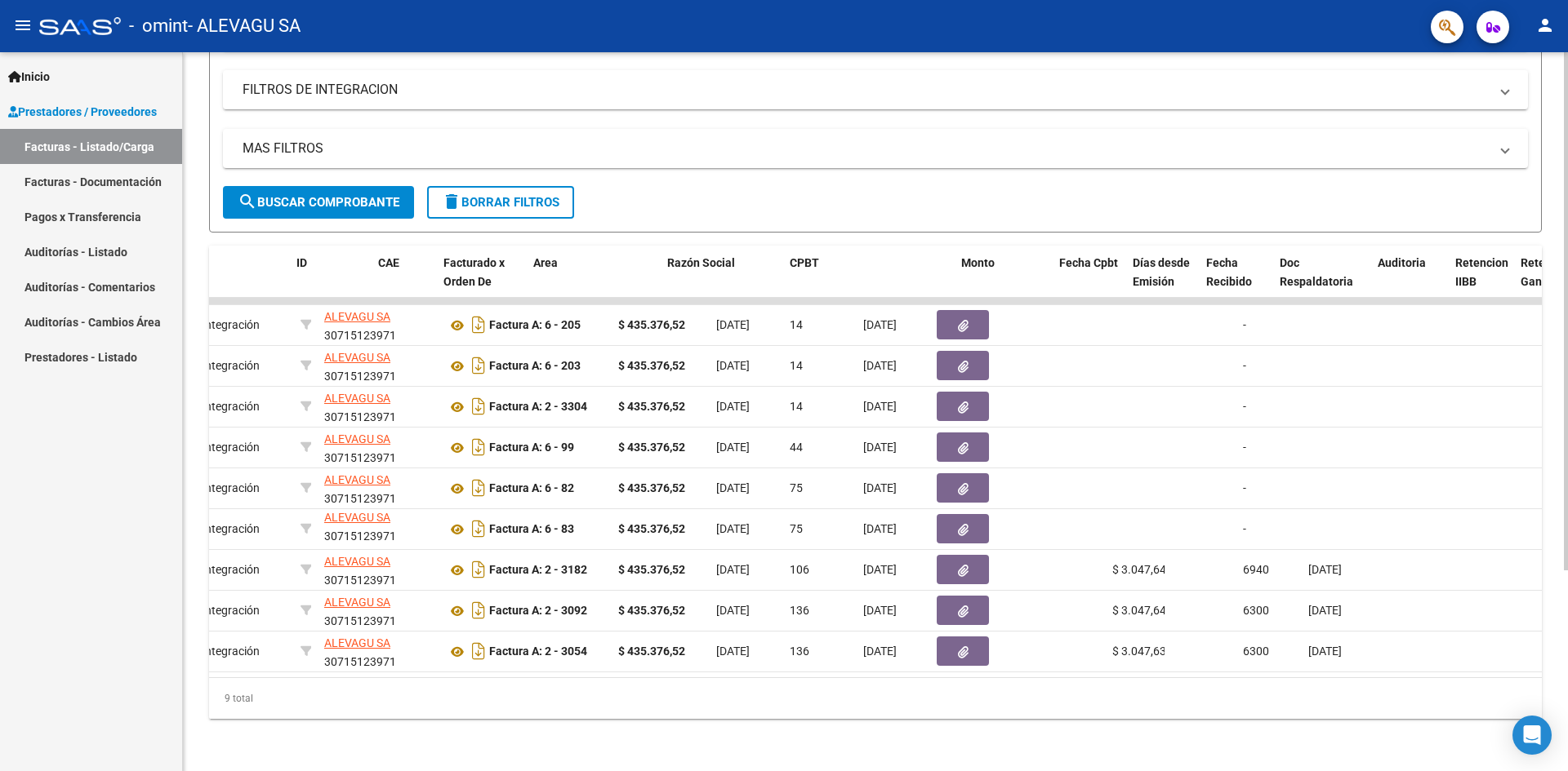
scroll to position [0, 0]
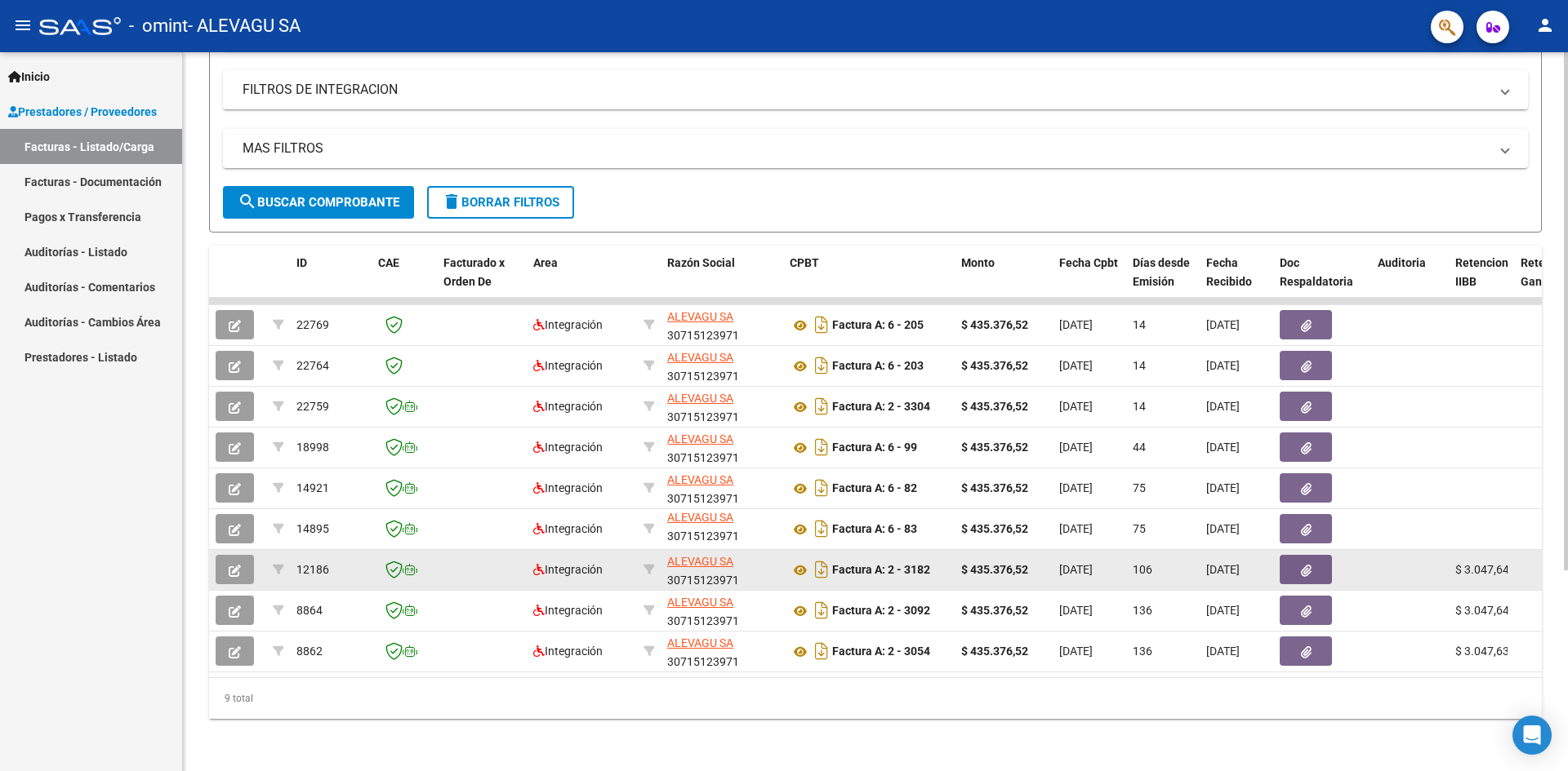
click at [235, 565] on icon "button" at bounding box center [235, 571] width 12 height 12
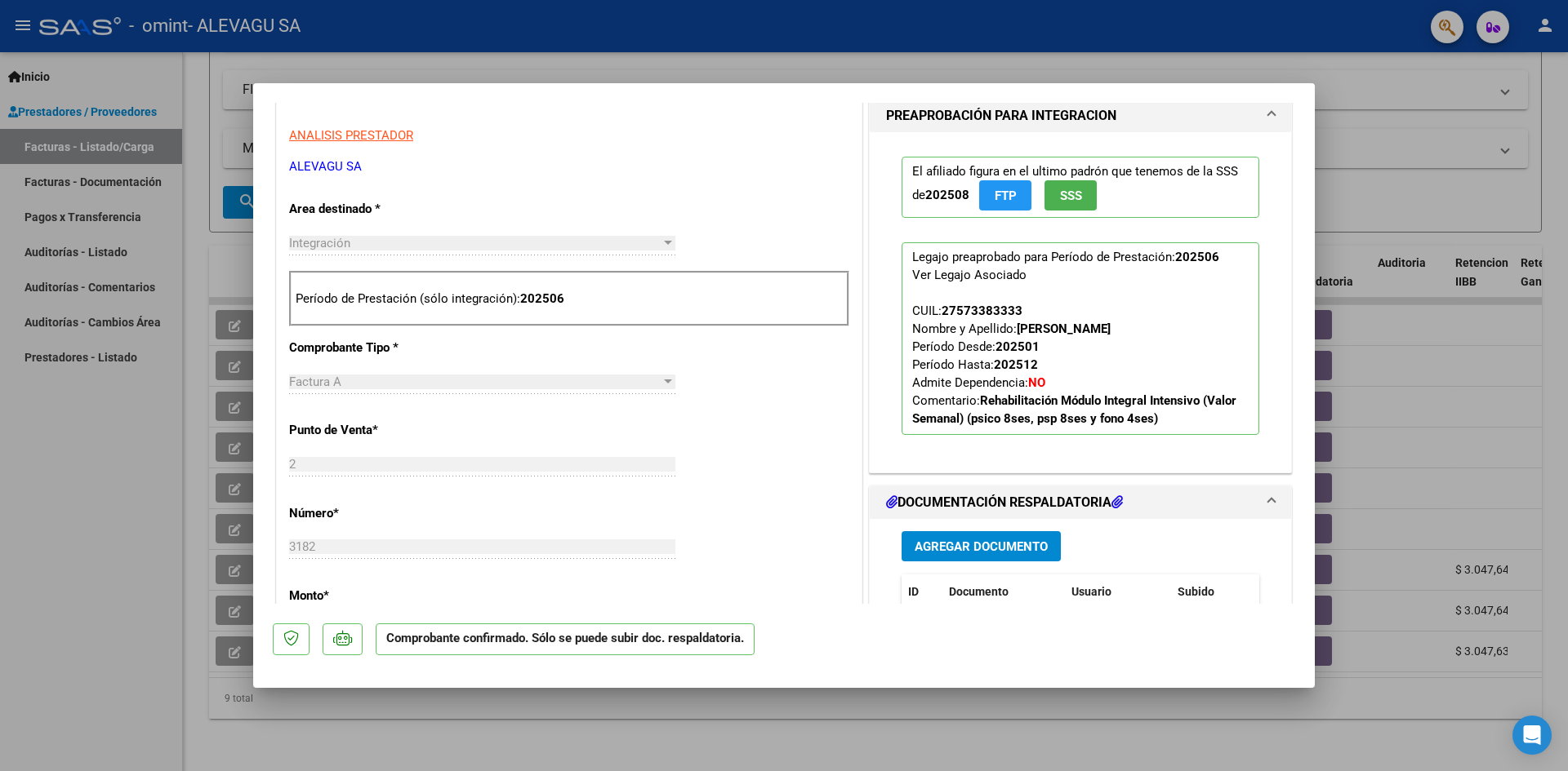
scroll to position [735, 0]
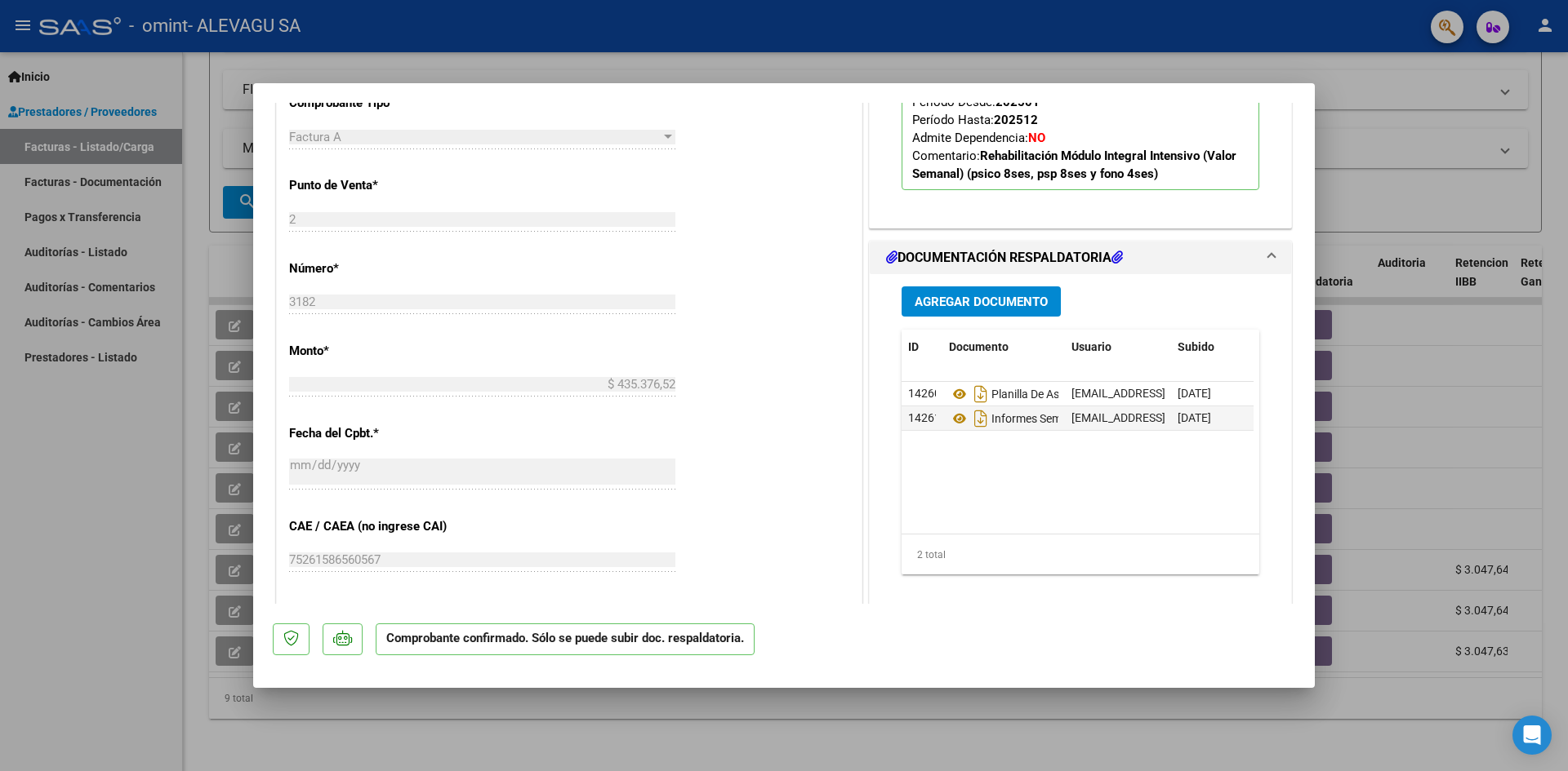
type input "$ 0,00"
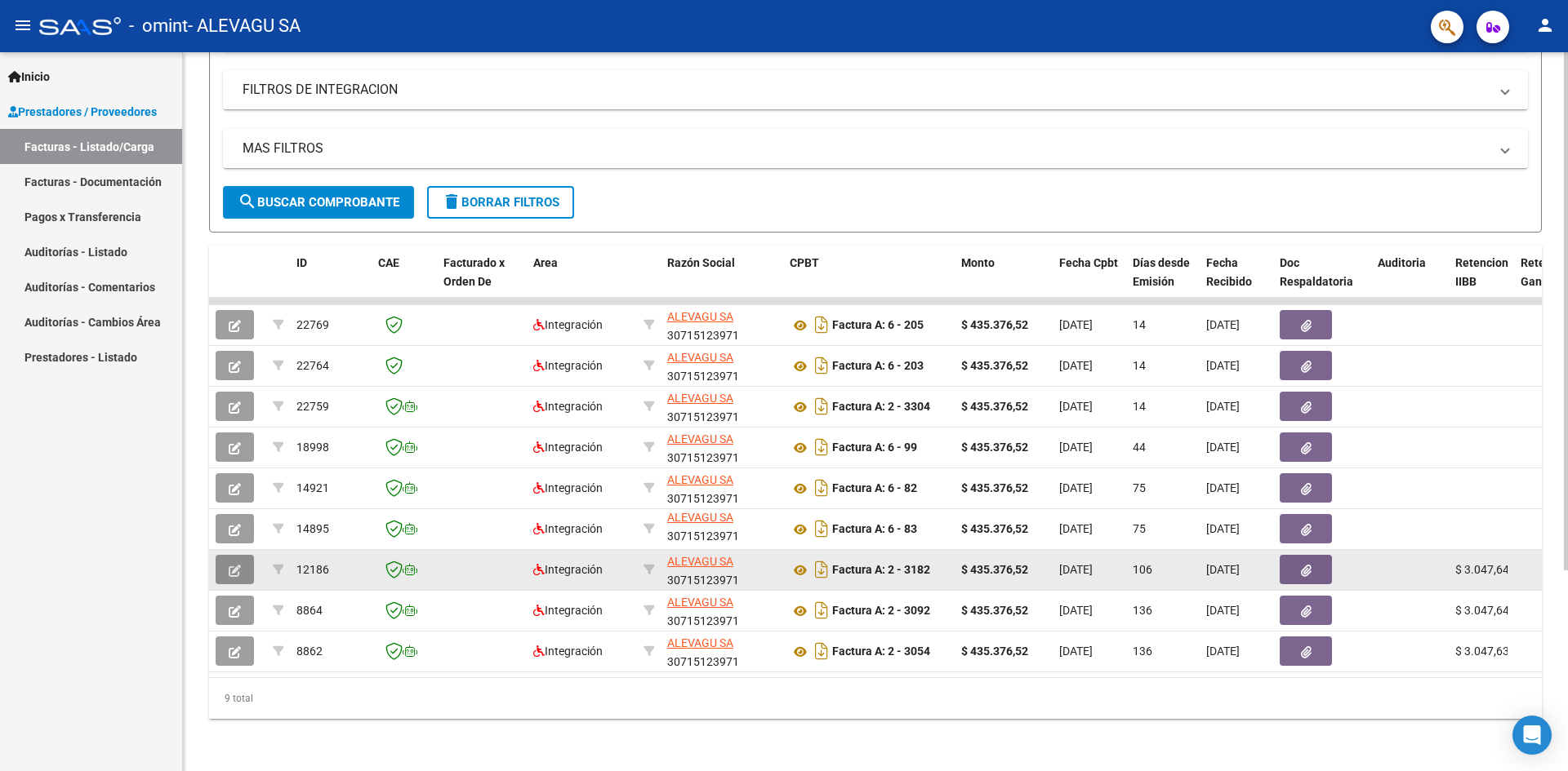
click at [240, 565] on icon "button" at bounding box center [235, 571] width 12 height 12
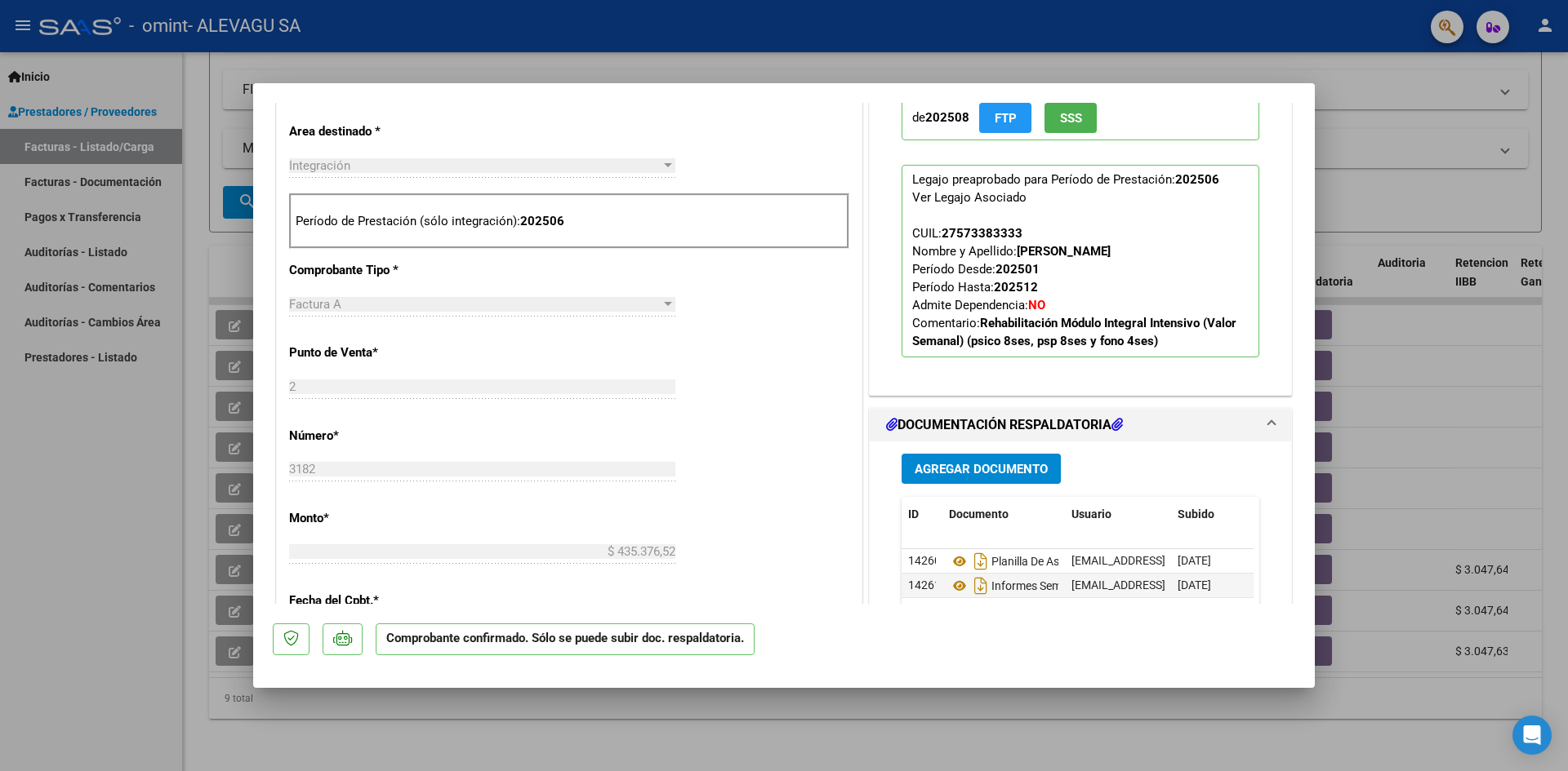
scroll to position [572, 0]
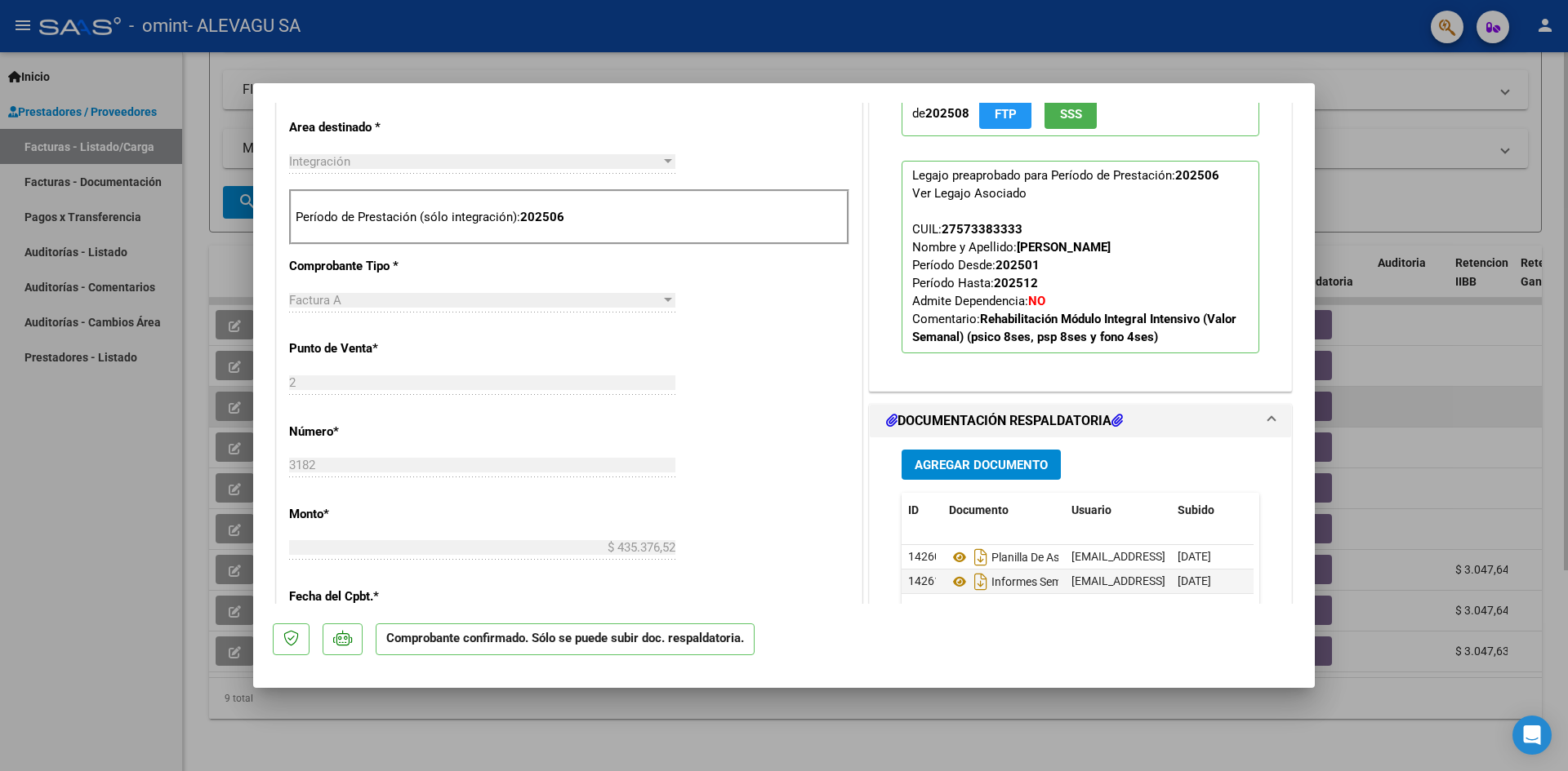
click at [1533, 413] on div at bounding box center [784, 385] width 1568 height 771
type input "$ 0,00"
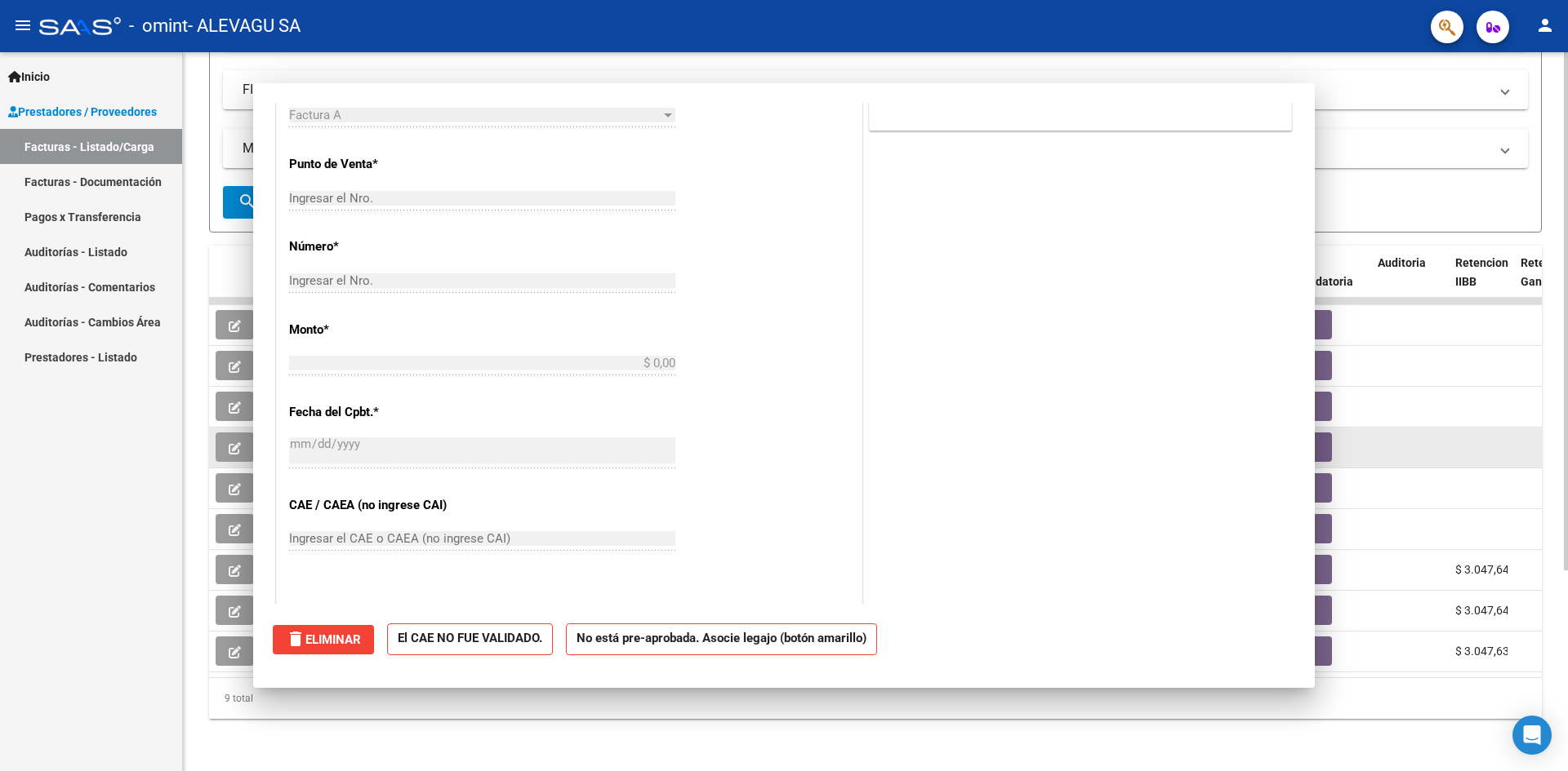
scroll to position [329, 0]
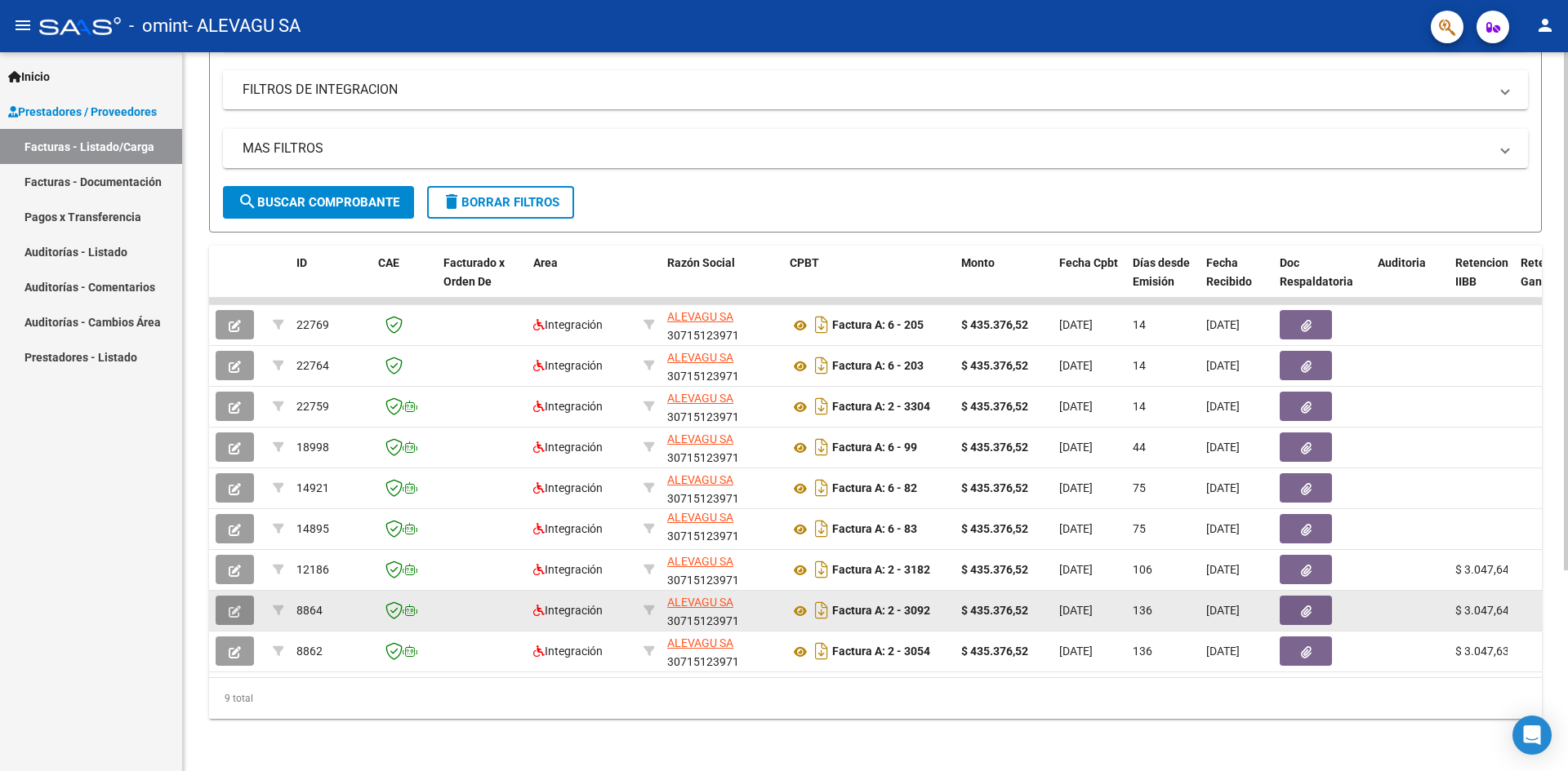
click at [246, 596] on button "button" at bounding box center [235, 610] width 39 height 29
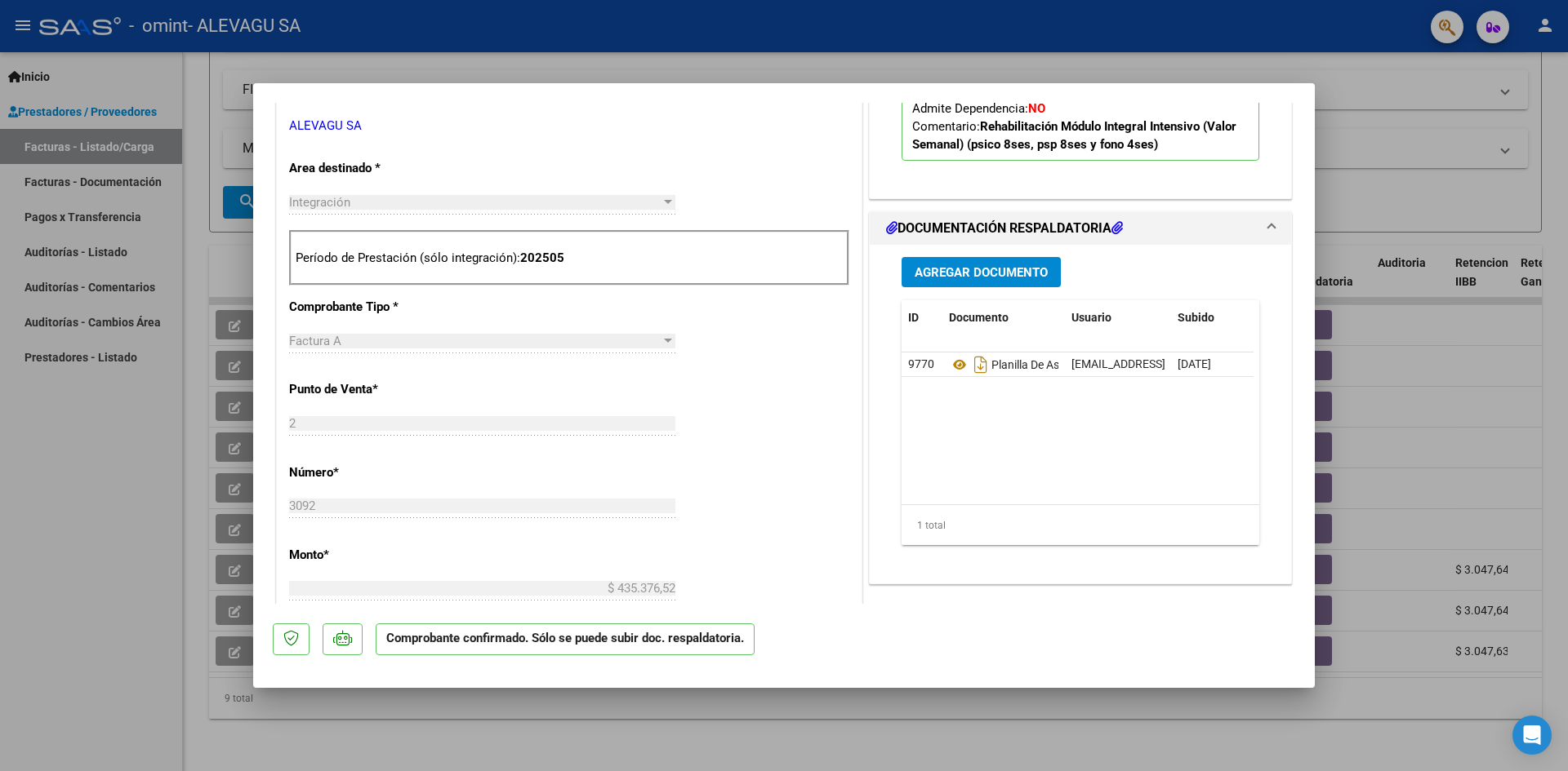
scroll to position [653, 0]
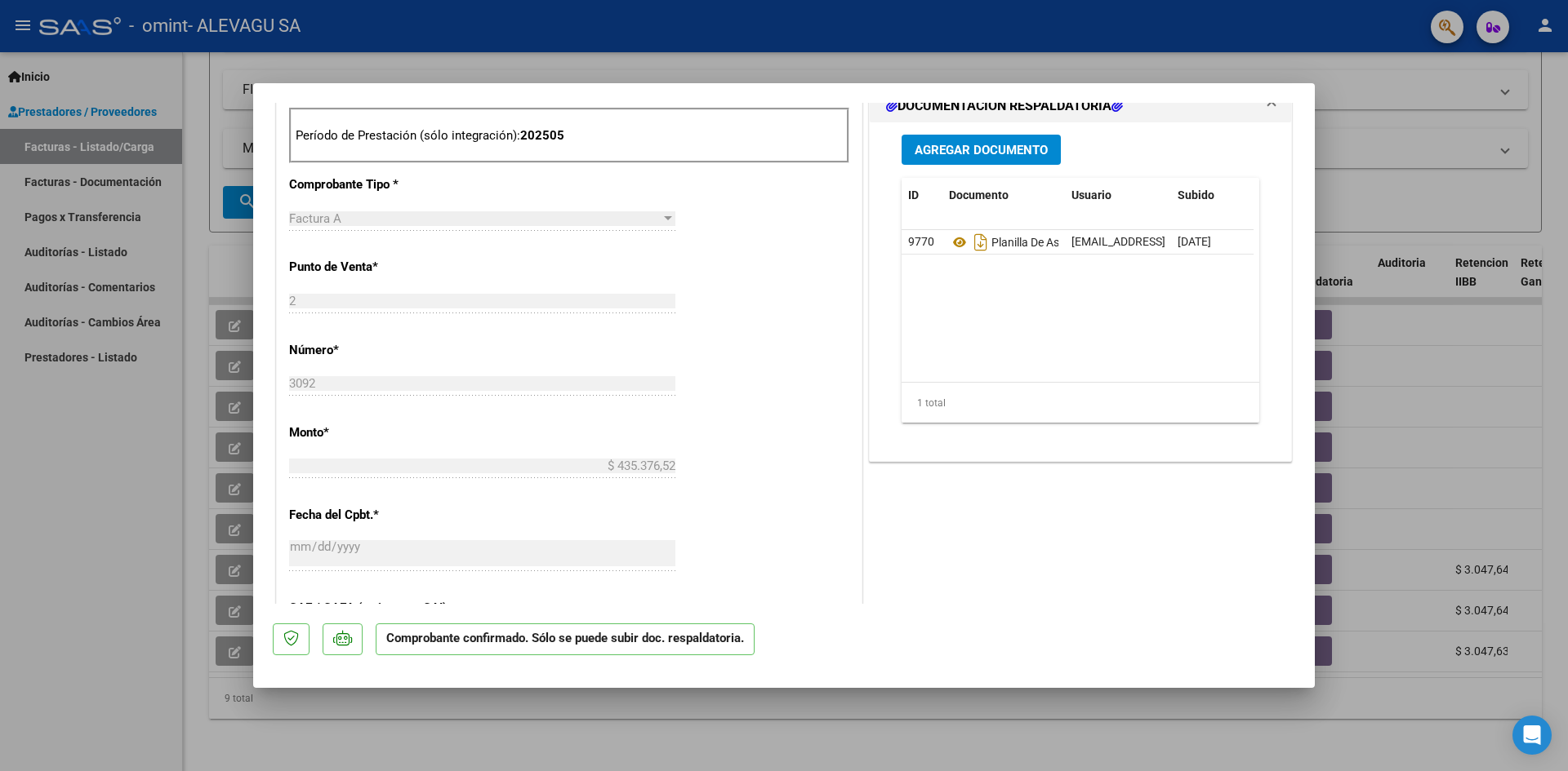
type input "$ 0,00"
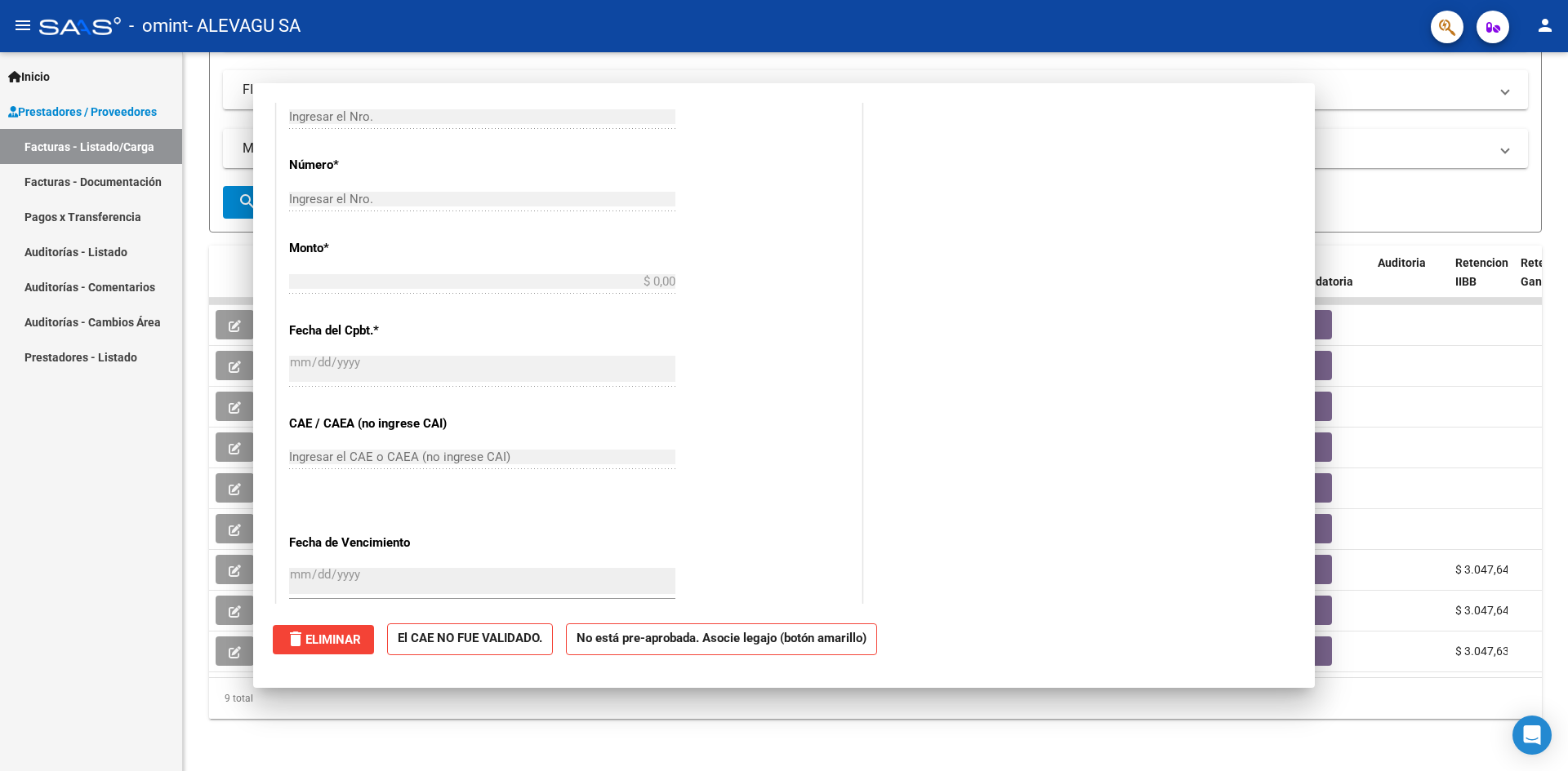
scroll to position [0, 0]
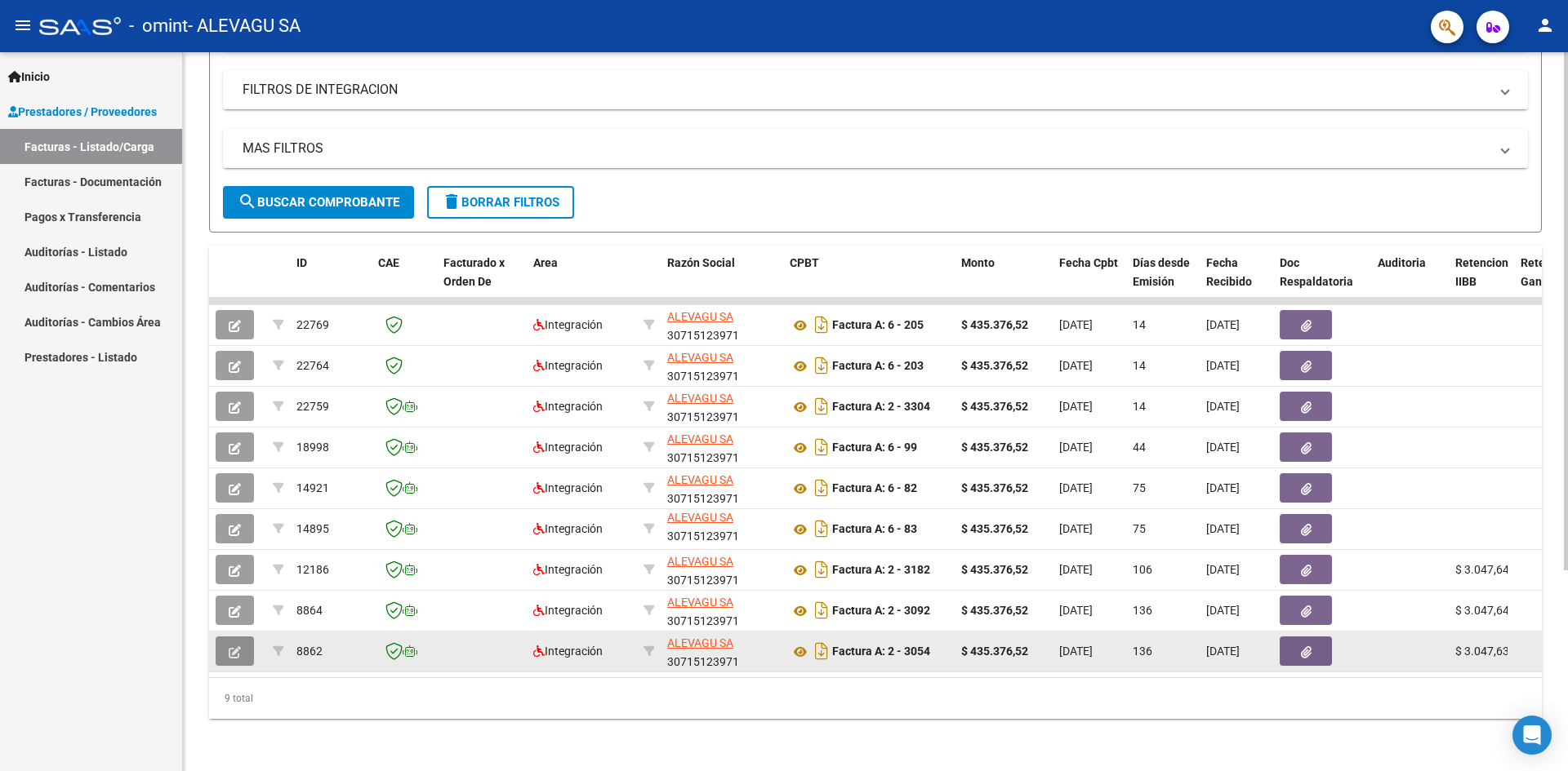
click at [228, 646] on button "button" at bounding box center [235, 651] width 39 height 29
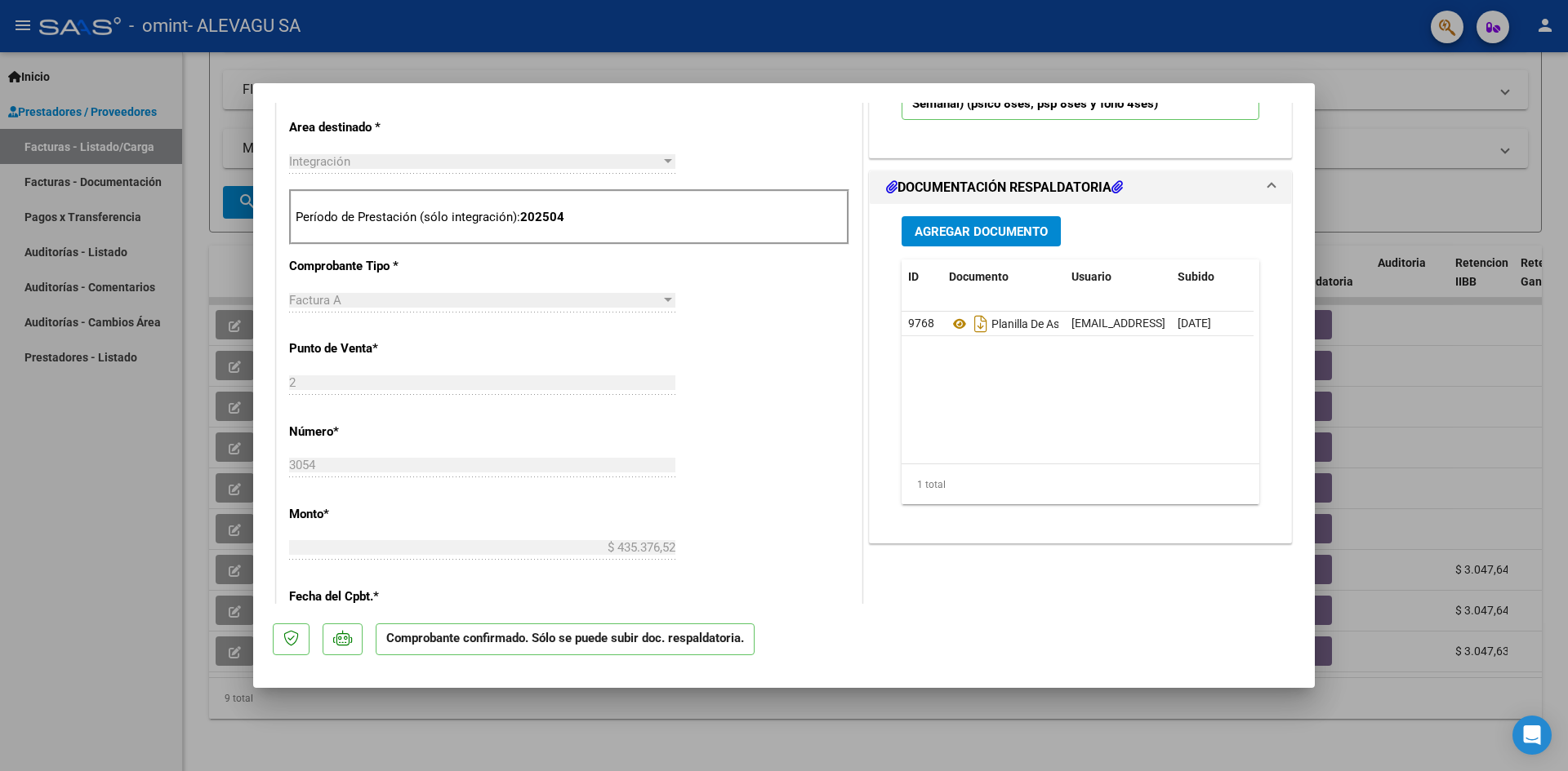
scroll to position [735, 0]
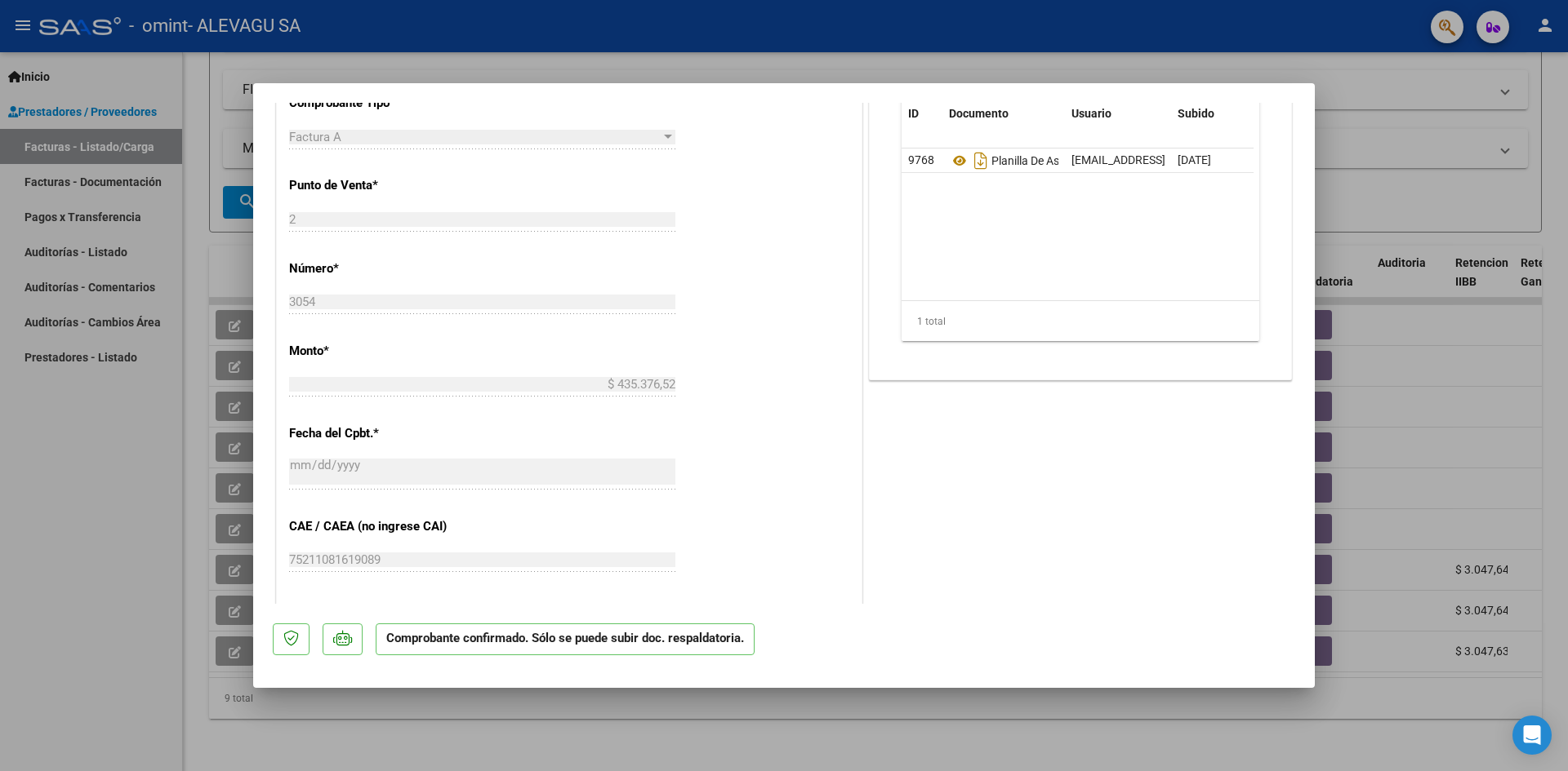
click at [1418, 149] on div at bounding box center [784, 385] width 1568 height 771
type input "$ 0,00"
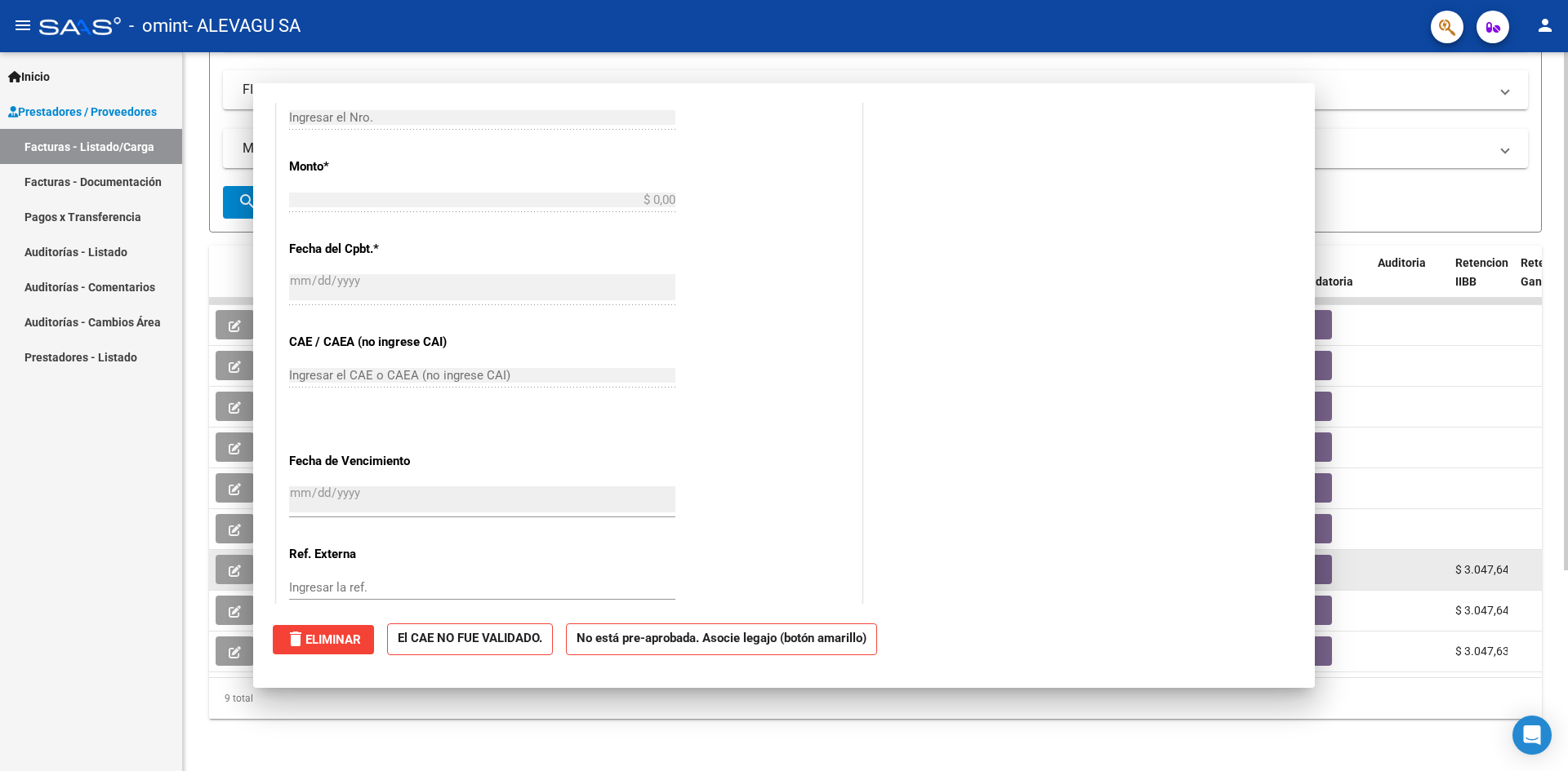
scroll to position [0, 0]
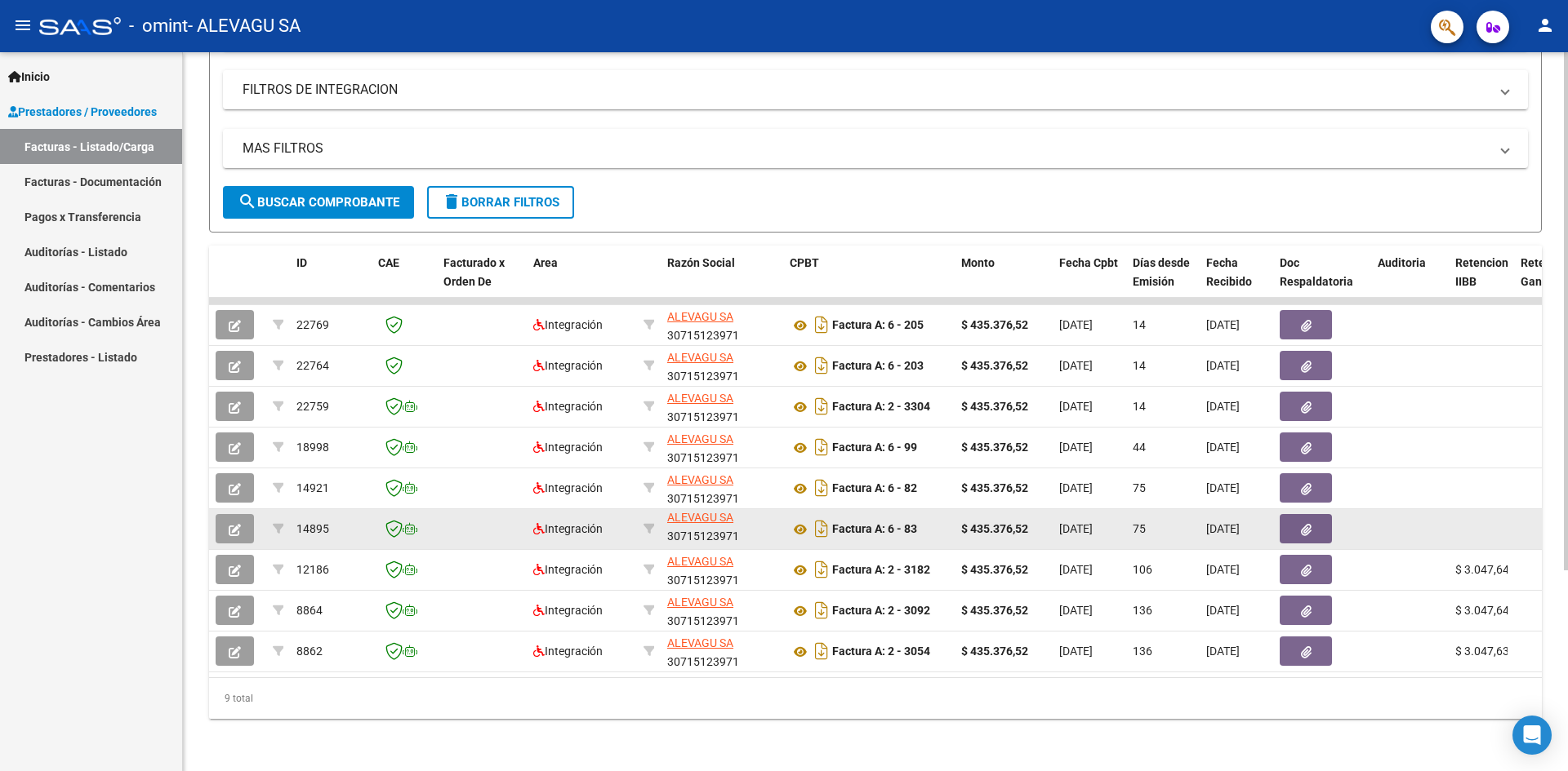
click at [241, 514] on button "button" at bounding box center [235, 529] width 39 height 29
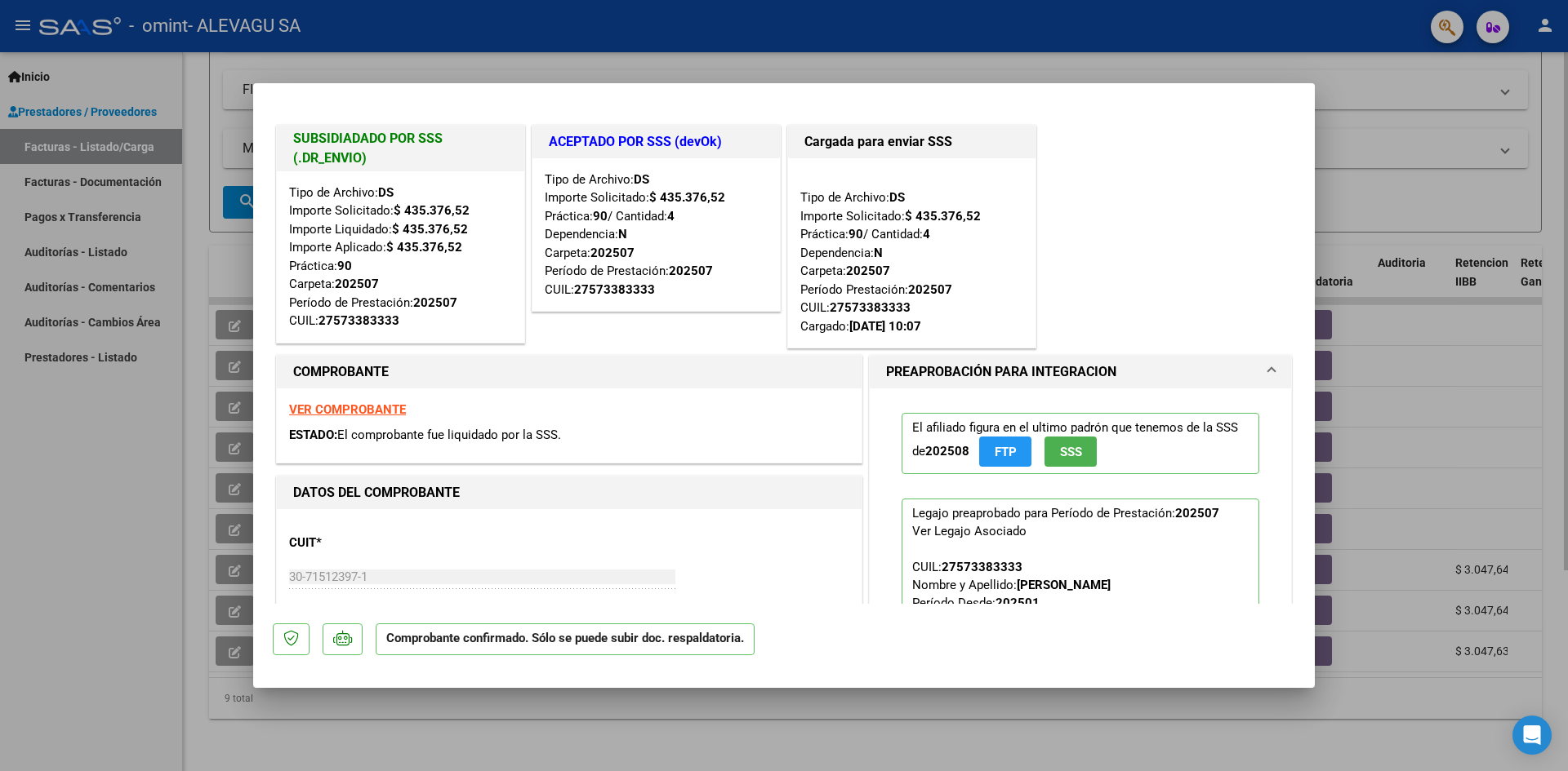
type input "$ 0,00"
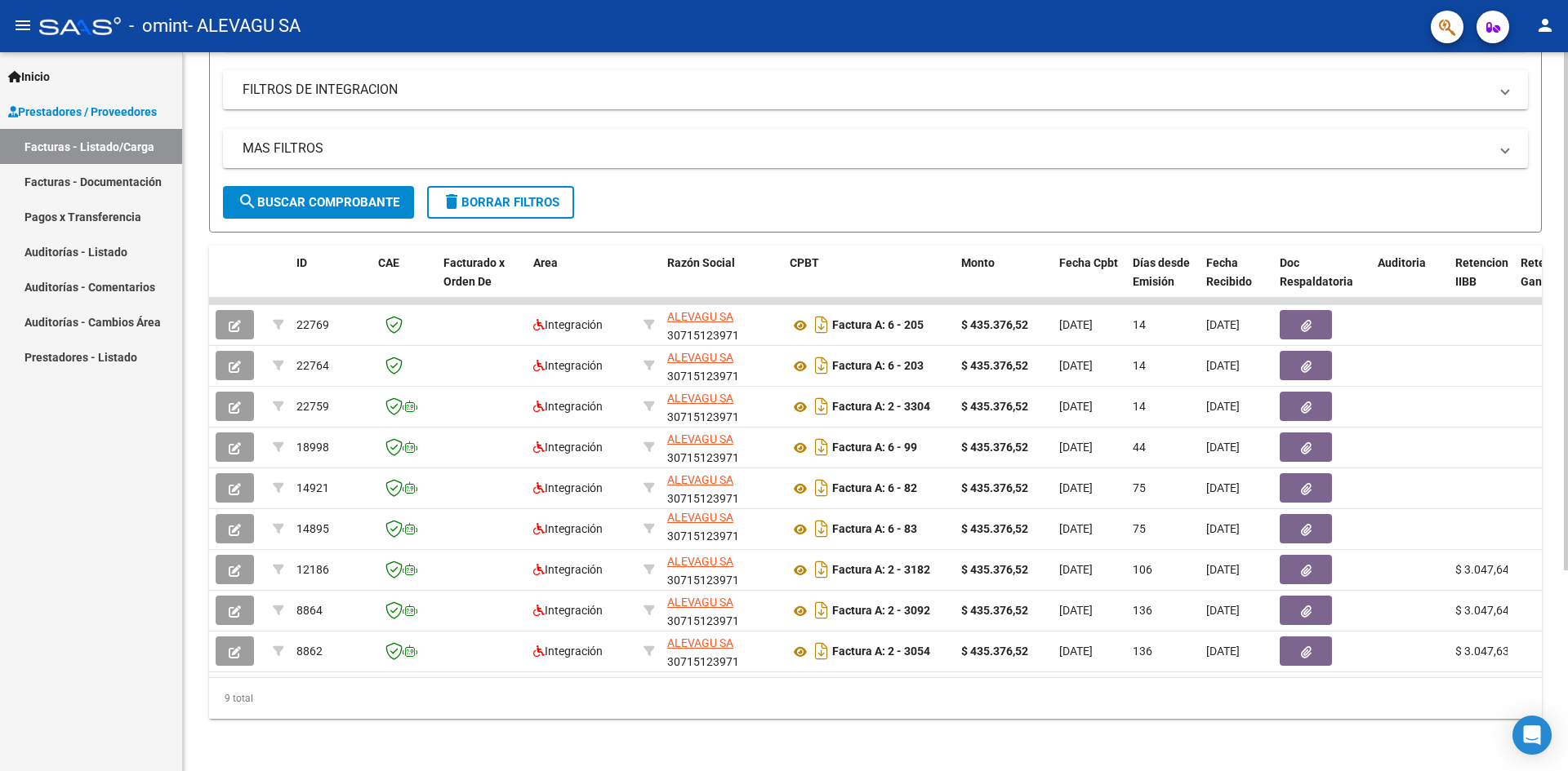
drag, startPoint x: 642, startPoint y: 678, endPoint x: 1029, endPoint y: 699, distance: 387.6
click at [1051, 700] on div "9 total" at bounding box center [875, 699] width 1333 height 41
drag, startPoint x: 567, startPoint y: 288, endPoint x: 741, endPoint y: 150, distance: 222.1
click at [741, 150] on mat-expansion-panel-header "MAS FILTROS" at bounding box center [875, 149] width 1304 height 39
